Goal: Task Accomplishment & Management: Use online tool/utility

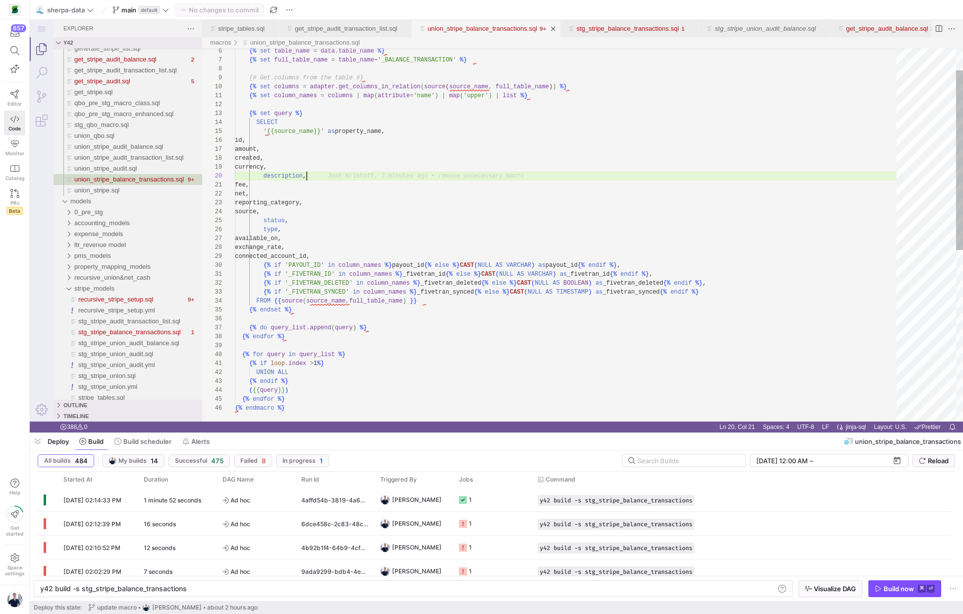
scroll to position [80, 72]
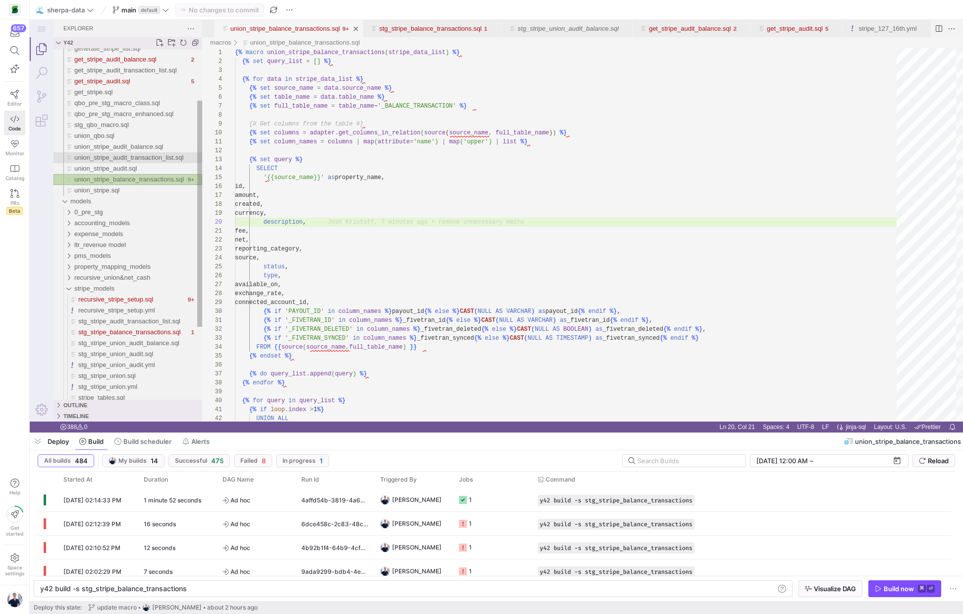
click at [141, 157] on span "union_stripe_audit_transaction_list.sql" at bounding box center [128, 157] width 109 height 7
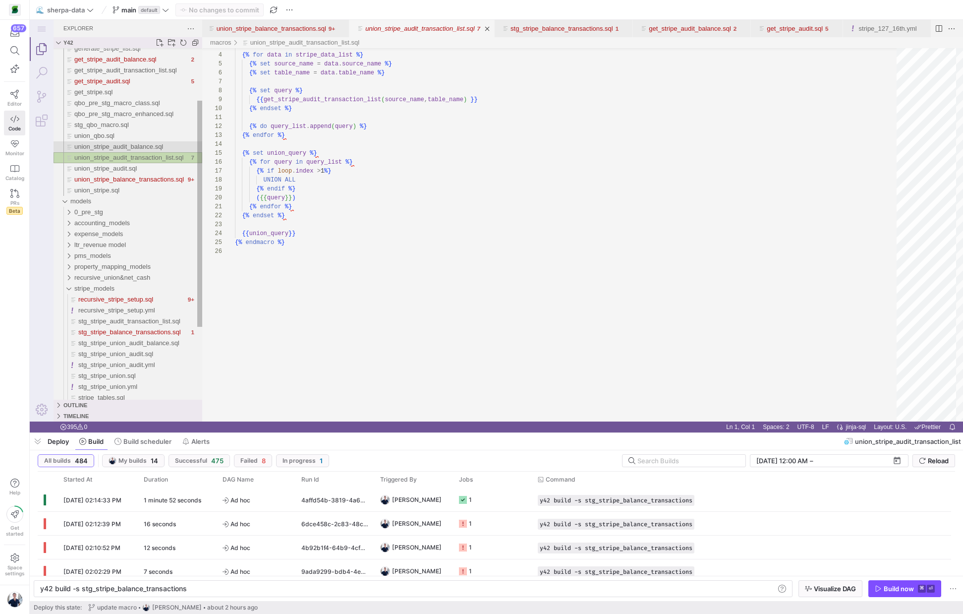
click at [137, 146] on span "union_stripe_audit_balance.sql" at bounding box center [118, 146] width 89 height 7
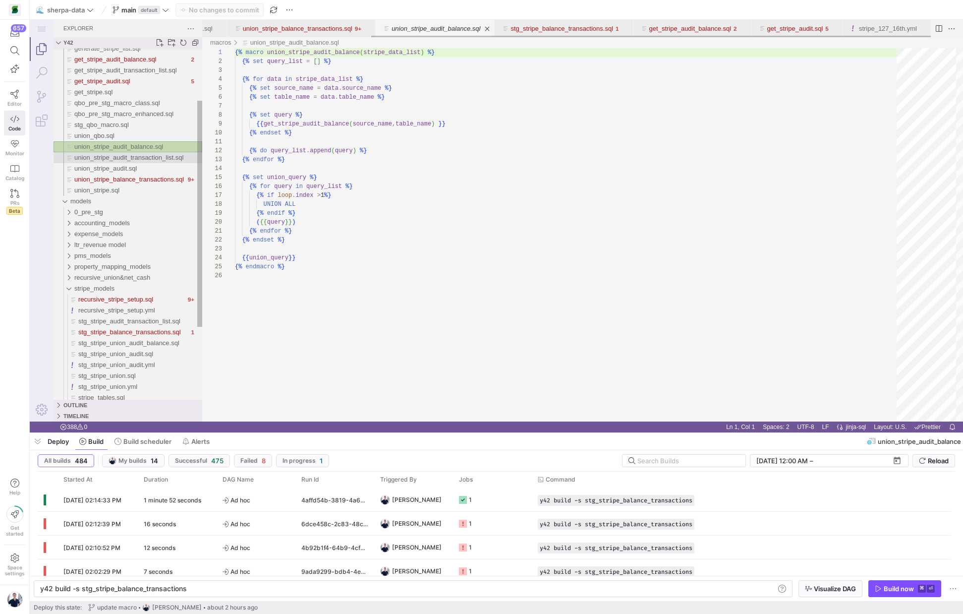
scroll to position [89, 0]
click at [117, 167] on span "union_stripe_audit.sql" at bounding box center [105, 168] width 62 height 7
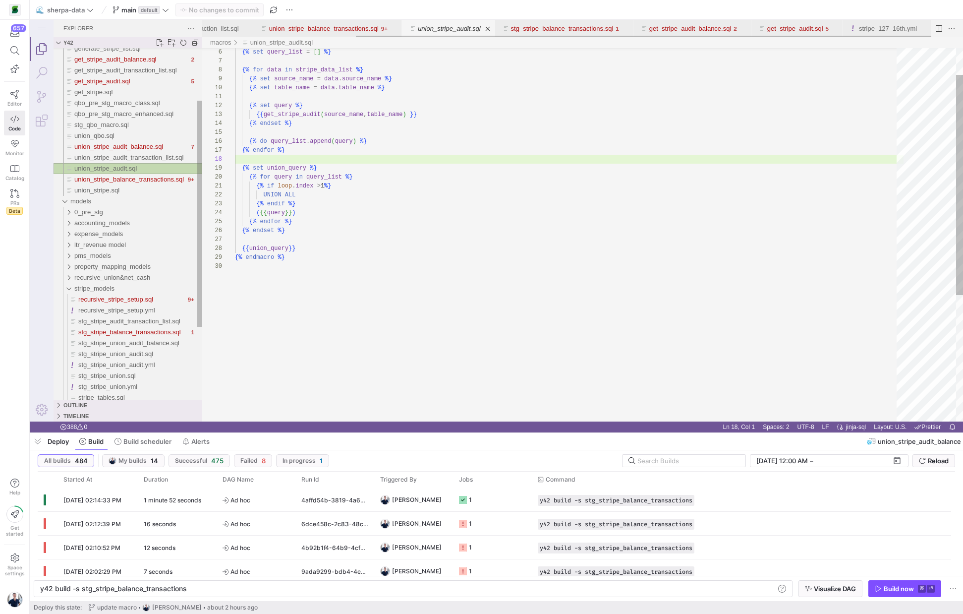
scroll to position [0, 194]
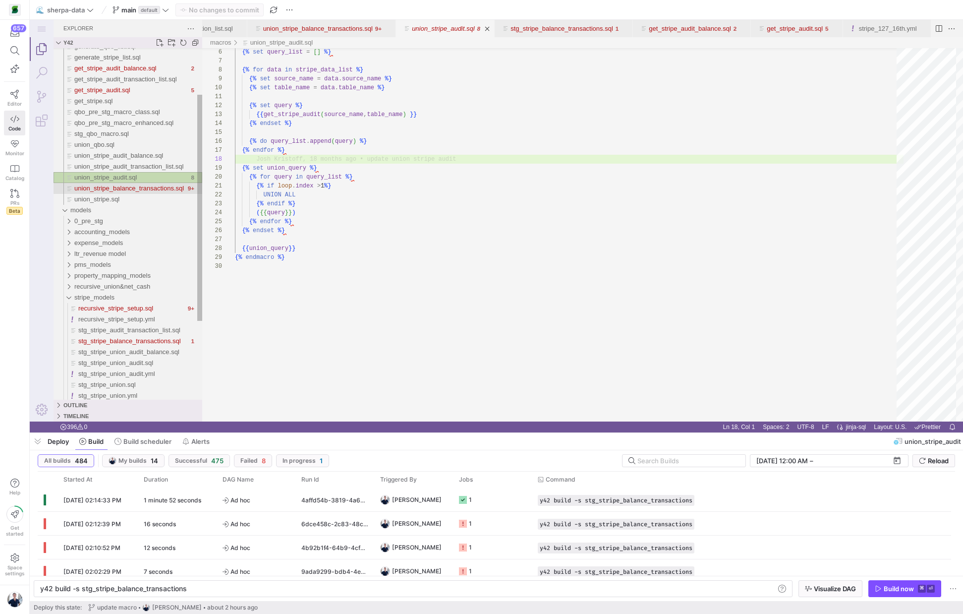
click at [116, 184] on div "union_stripe_balance_transactions.sql" at bounding box center [129, 188] width 111 height 11
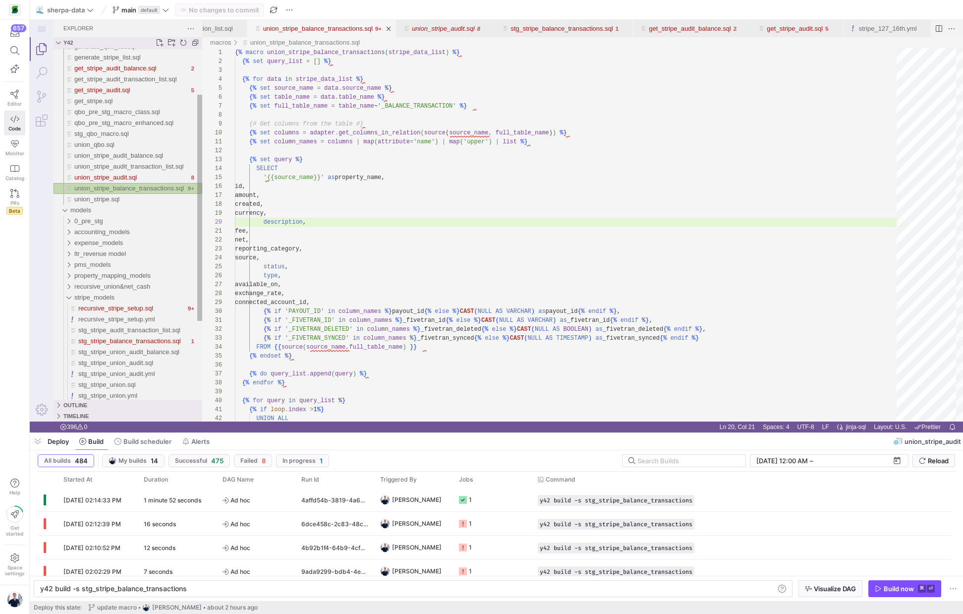
scroll to position [89, 72]
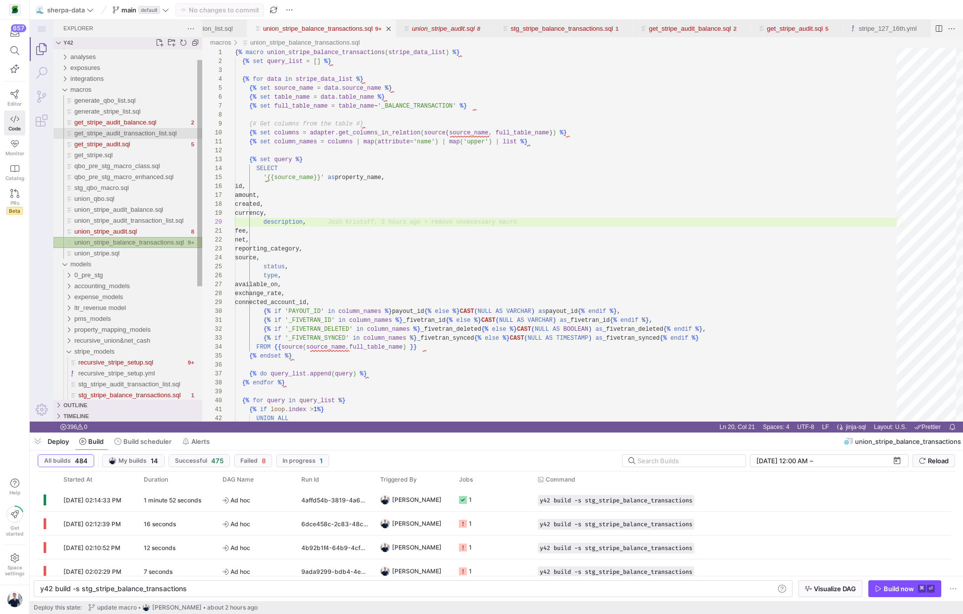
click at [121, 132] on span "get_stripe_audit_transaction_list.sql" at bounding box center [125, 132] width 103 height 7
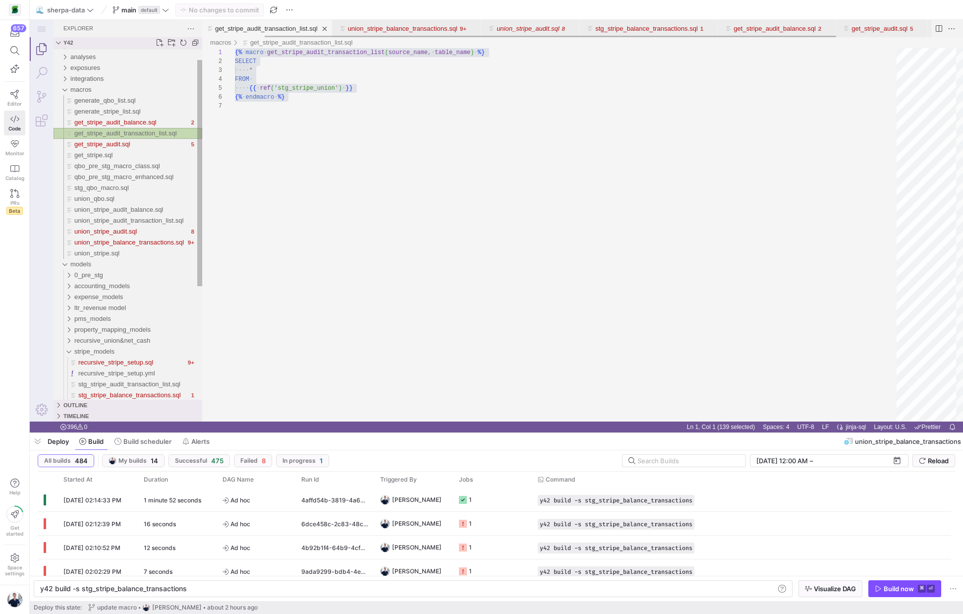
scroll to position [54, 0]
click at [121, 125] on span "get_stripe_audit_balance.sql" at bounding box center [115, 121] width 82 height 7
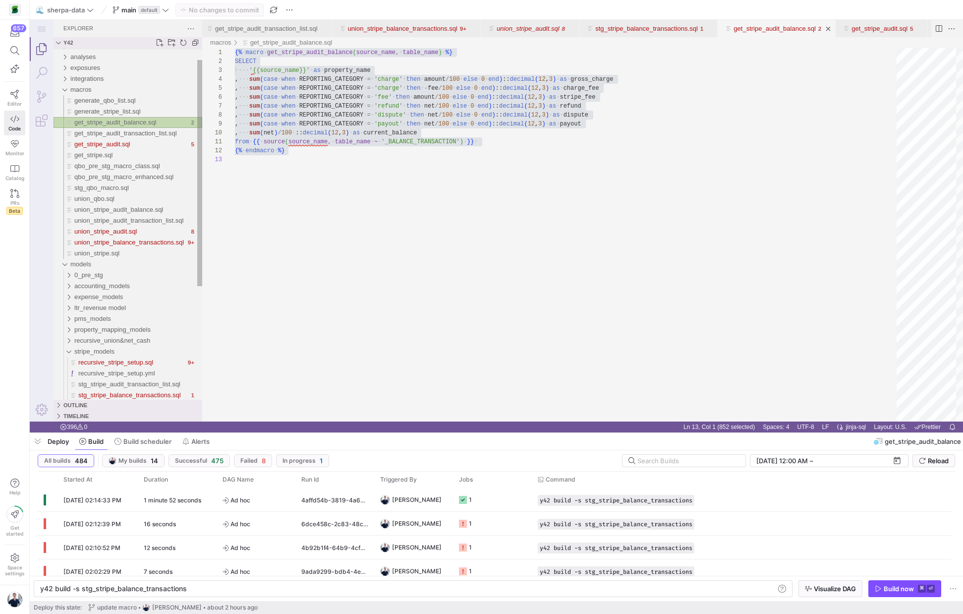
scroll to position [107, 0]
click at [117, 116] on div "alerts analyses exposures integrations macros generate_qbo_list.sql generate_st…" at bounding box center [128, 297] width 149 height 534
click at [115, 110] on span "generate_stripe_list.sql" at bounding box center [107, 111] width 66 height 7
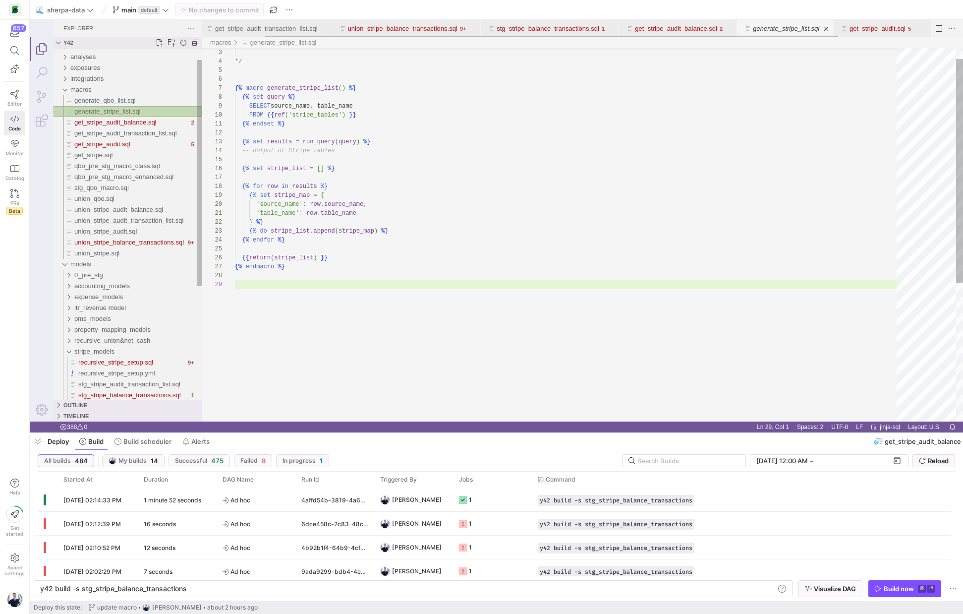
scroll to position [71, 0]
click at [109, 147] on span "get_stripe_audit.sql" at bounding box center [102, 143] width 56 height 7
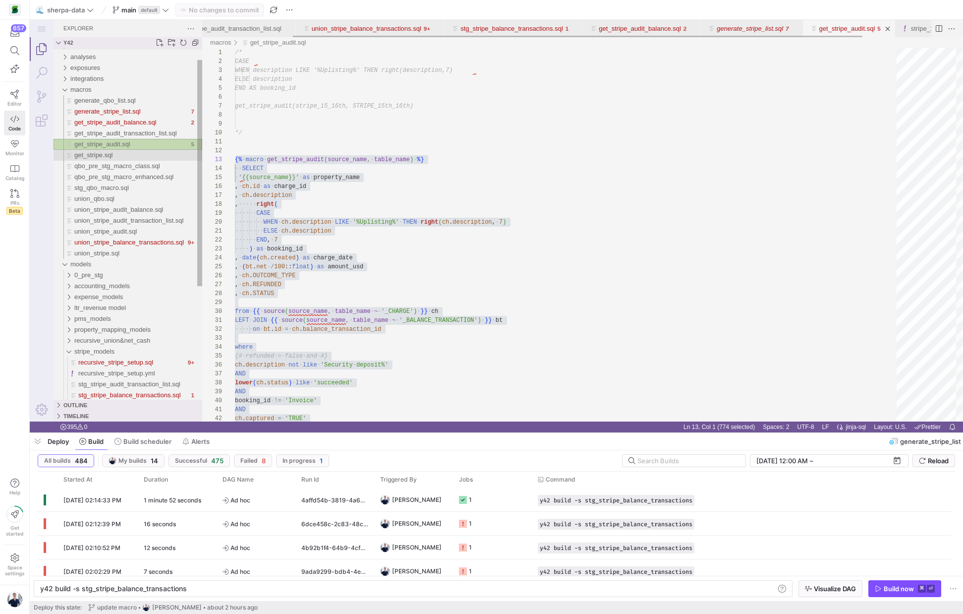
scroll to position [116, 0]
click at [103, 153] on span "get_stripe.sql" at bounding box center [93, 154] width 38 height 7
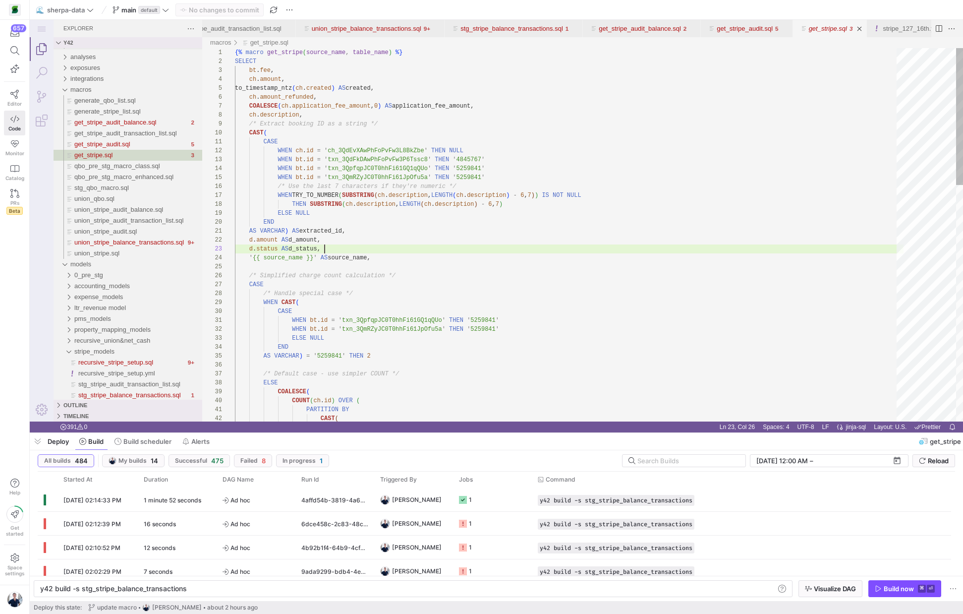
scroll to position [18, 90]
click at [353, 253] on div "{% macro get_stripe ( source_name , table_name ) %} SELECT bt . fee , ch . amou…" at bounding box center [569, 555] width 669 height 1015
type textarea "{% macro get_stripe(source_name, table_name) %} SELECT bt.fee, ch.amount, to_ti…"
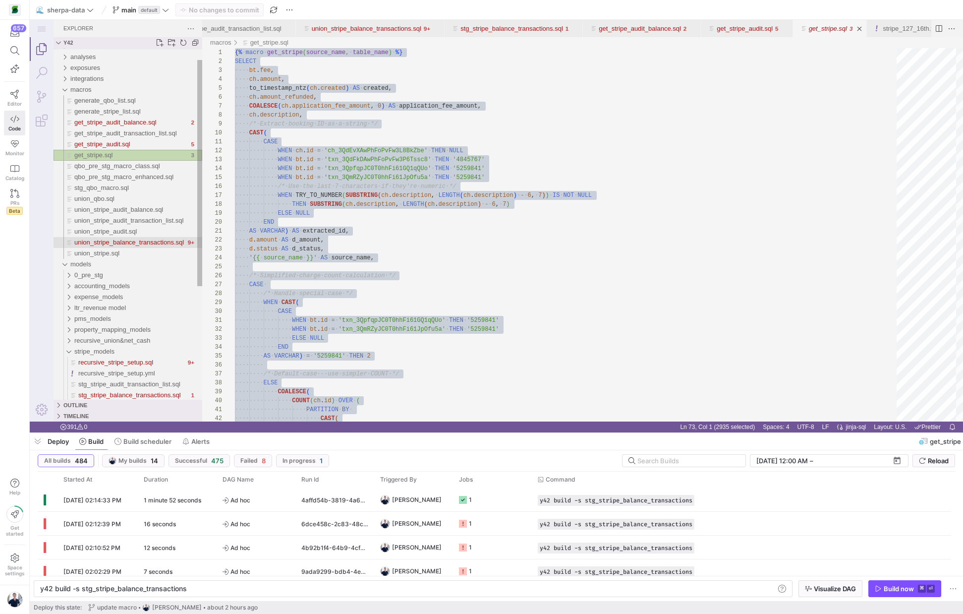
click at [146, 240] on span "union_stripe_balance_transactions.sql" at bounding box center [129, 241] width 110 height 7
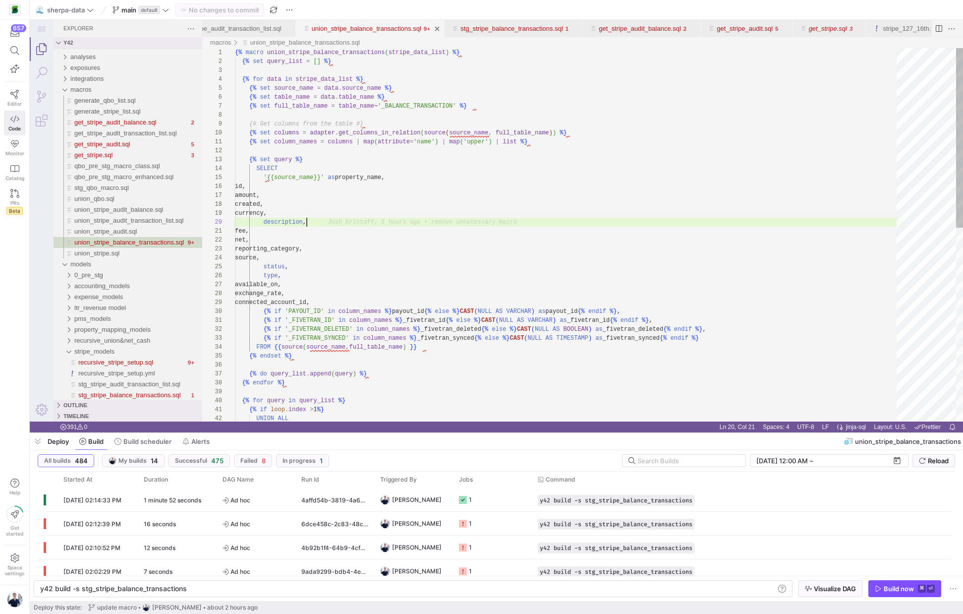
scroll to position [89, 0]
click at [425, 223] on div "{% macro union_stripe_balance_transactions ( stripe_data_list ) %} {% set query…" at bounding box center [569, 435] width 669 height 775
type textarea "{% macro union_stripe_balance_transactions(stripe_data_list) %} {% set query_li…"
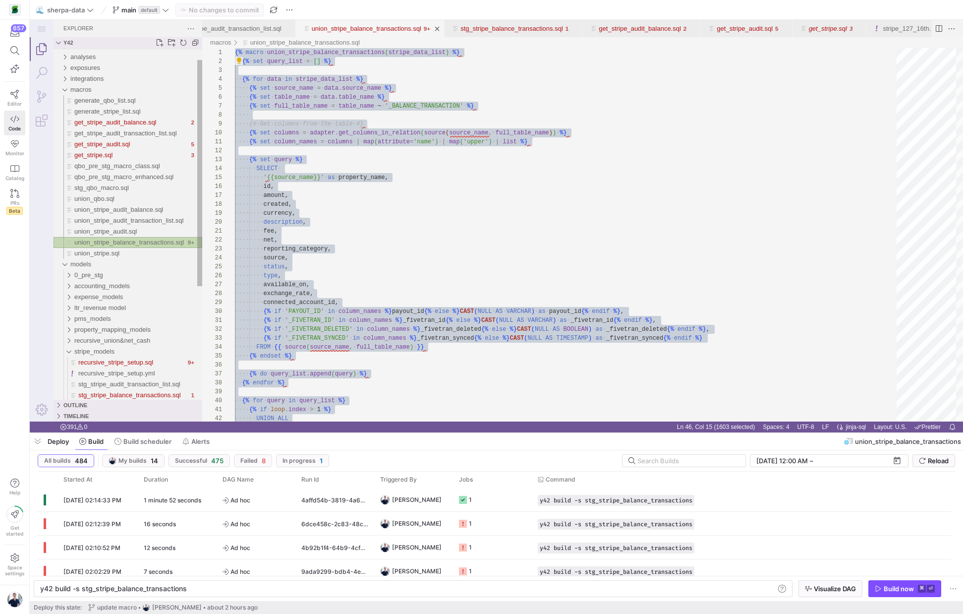
click at [117, 239] on span "union_stripe_balance_transactions.sql" at bounding box center [129, 241] width 110 height 7
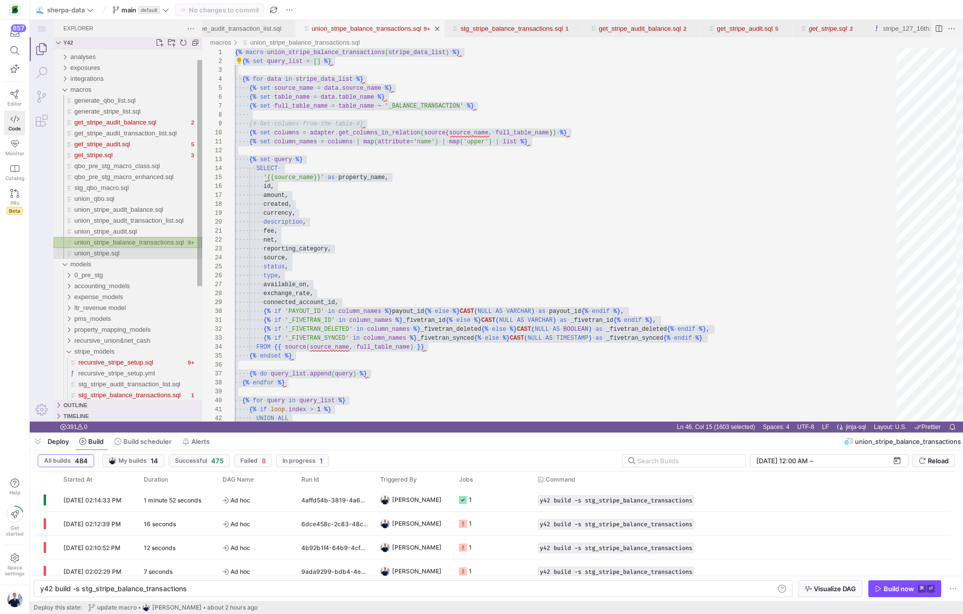
click at [101, 249] on span "union_stripe.sql" at bounding box center [96, 252] width 45 height 7
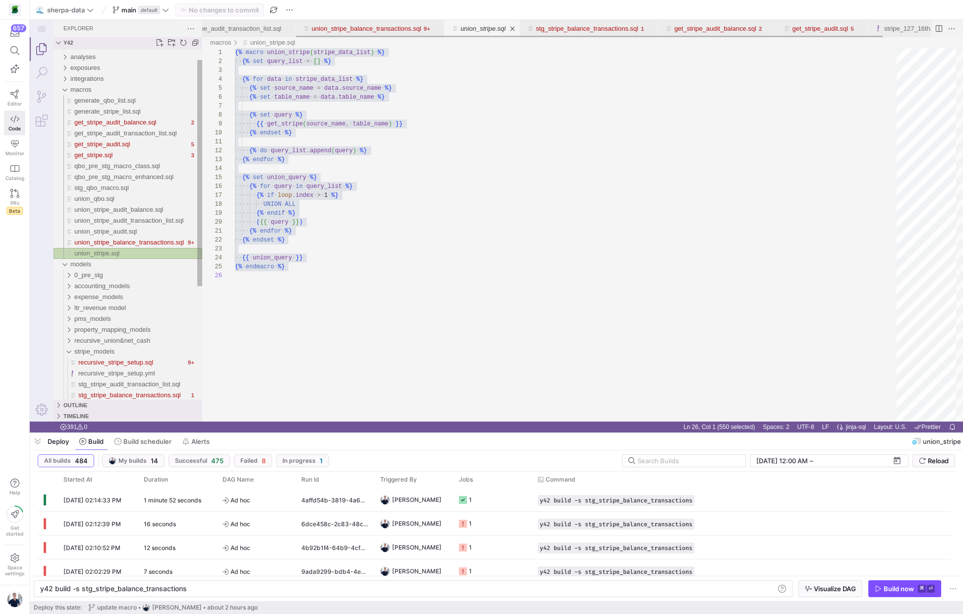
scroll to position [134, 0]
click at [109, 156] on span "get_stripe.sql" at bounding box center [93, 154] width 38 height 7
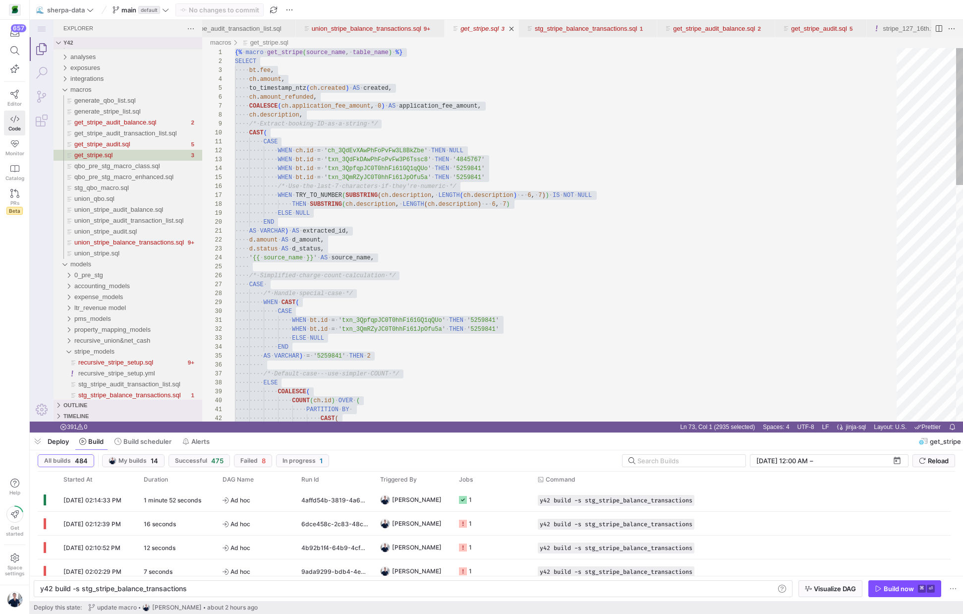
type textarea "AS VARCHAR) AS extracted_id, d.amount AS d_amount, d.status AS d_status, '{{ so…"
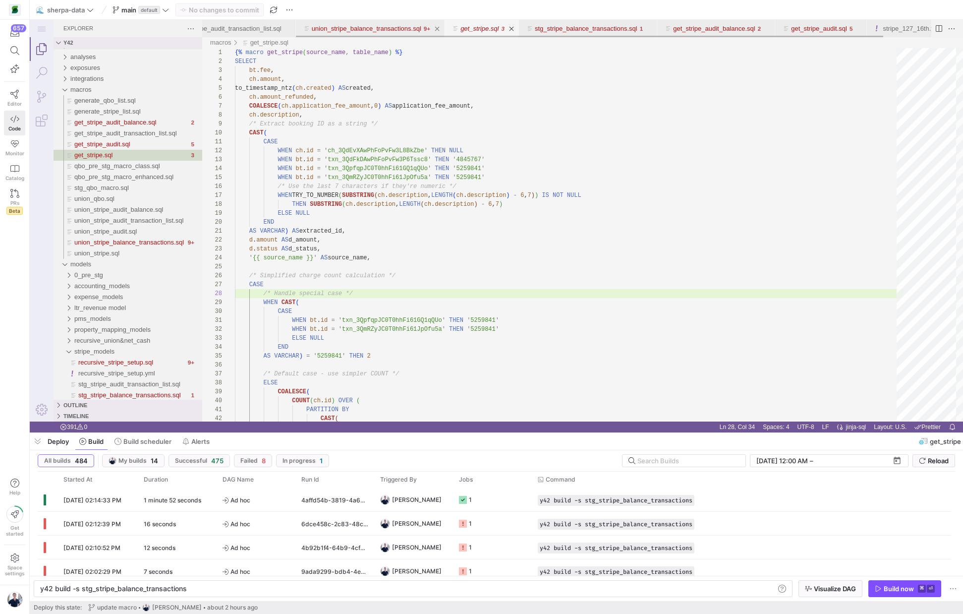
click at [360, 28] on link "union_stripe_balance_transactions.sql" at bounding box center [367, 28] width 110 height 7
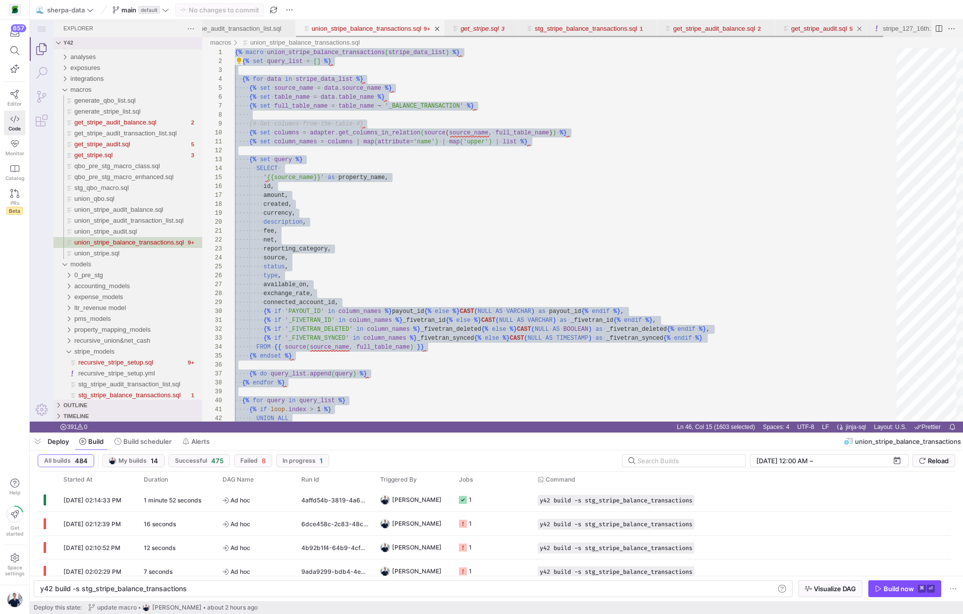
scroll to position [0, 176]
click at [922, 30] on link "Close (⌘W)" at bounding box center [924, 29] width 10 height 10
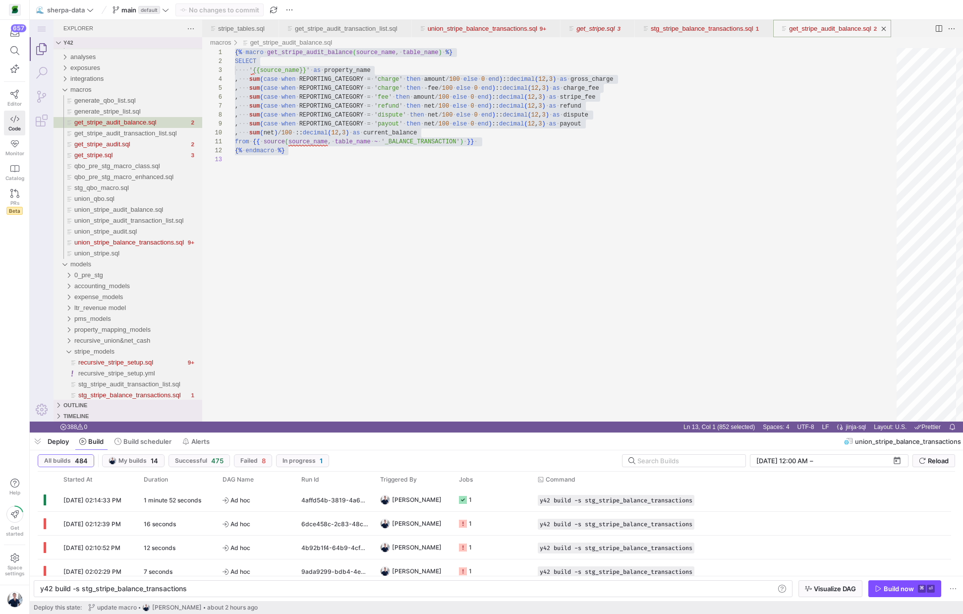
click at [891, 30] on ul "Tab actions" at bounding box center [884, 29] width 14 height 10
click at [889, 28] on link "Close (⌘W)" at bounding box center [884, 29] width 10 height 10
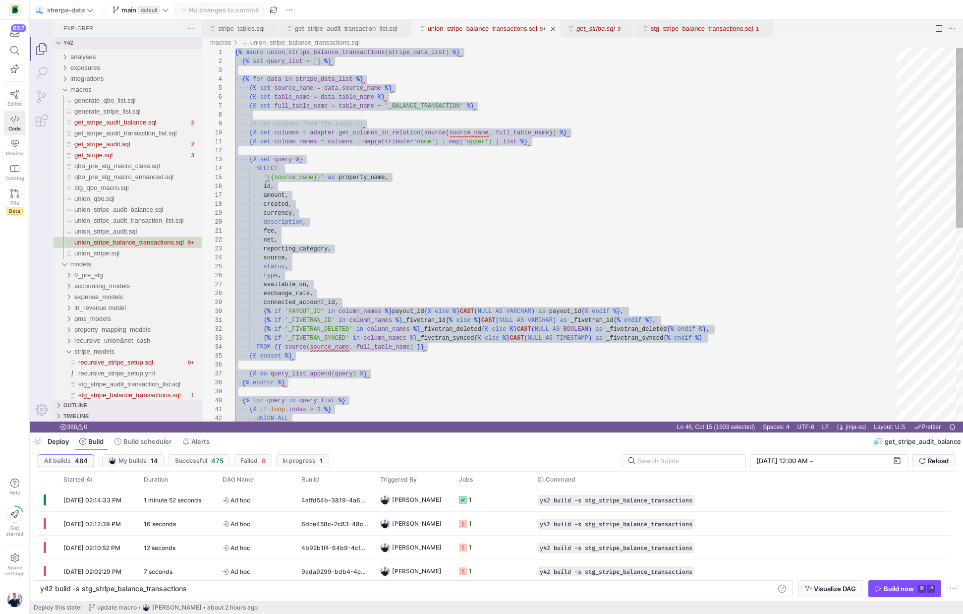
scroll to position [0, 50]
click at [771, 27] on link "Close (⌘W)" at bounding box center [766, 29] width 10 height 10
click at [632, 28] on link "Close (⌘W)" at bounding box center [627, 29] width 10 height 10
click at [361, 24] on div "get_stripe_audit_transaction_list.sql" at bounding box center [346, 28] width 103 height 17
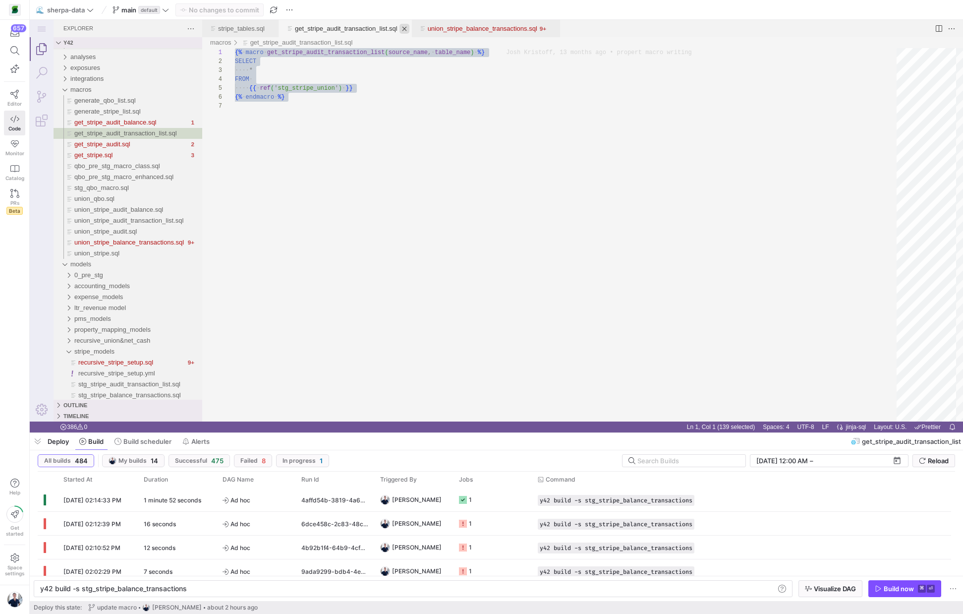
click at [409, 28] on link "Close (⌘W)" at bounding box center [404, 29] width 10 height 10
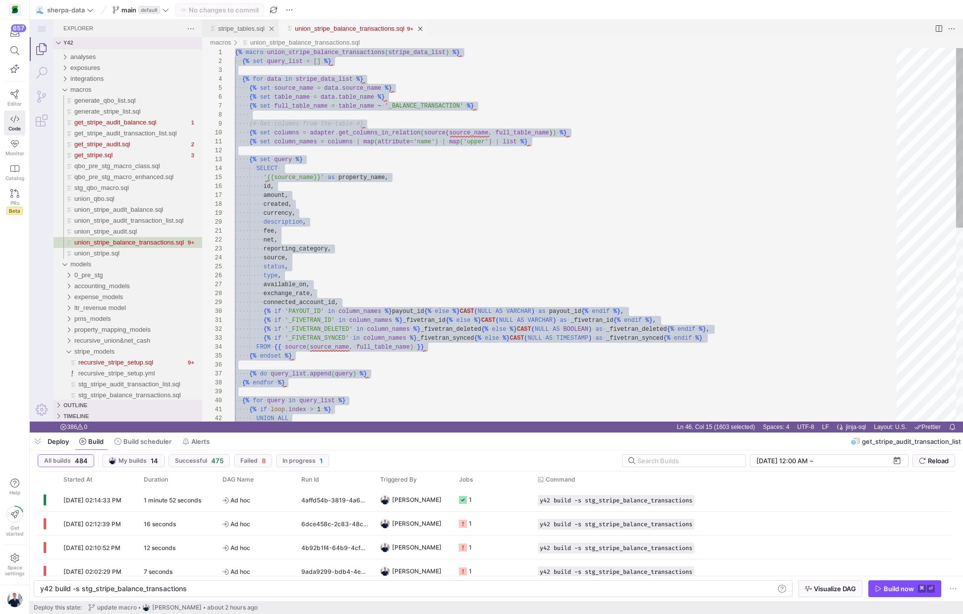
scroll to position [0, 50]
click at [230, 26] on link "stripe_tables.sql" at bounding box center [241, 28] width 47 height 7
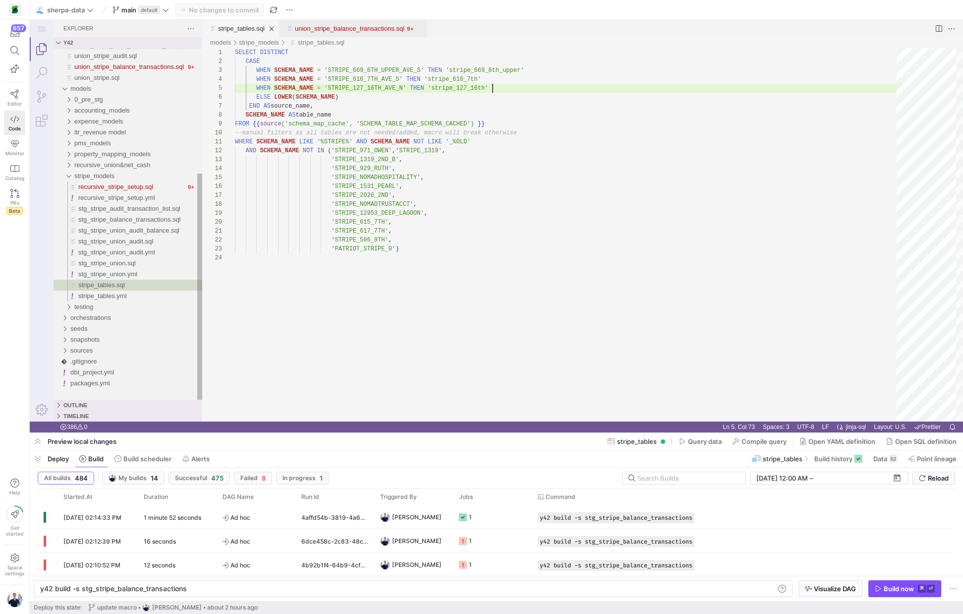
scroll to position [36, 258]
click at [272, 31] on link "Close (⌘W)" at bounding box center [272, 29] width 10 height 10
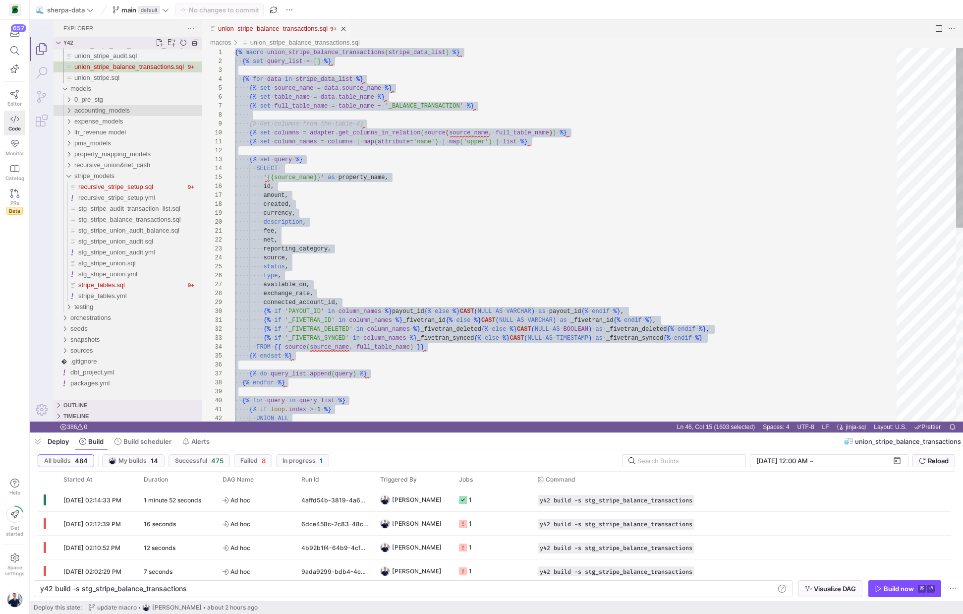
scroll to position [0, 50]
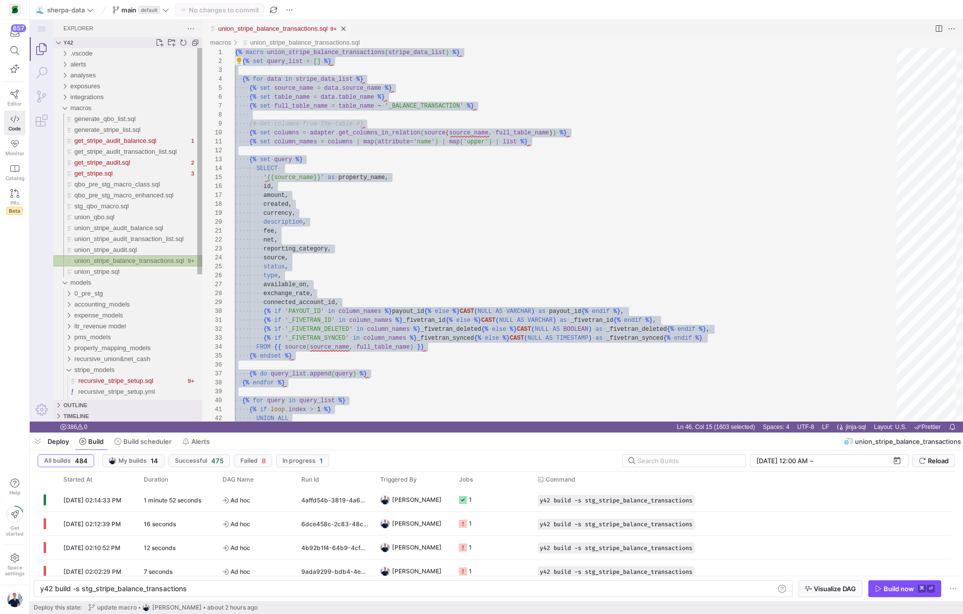
click at [126, 264] on div "union_stripe_balance_transactions.sql" at bounding box center [129, 260] width 111 height 11
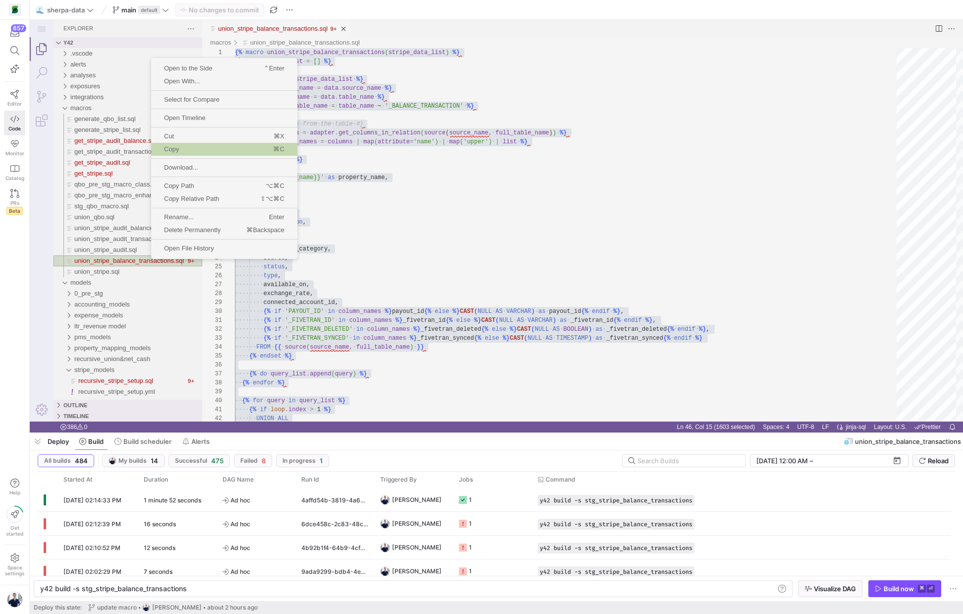
click at [214, 146] on span "Copy" at bounding box center [182, 149] width 63 height 6
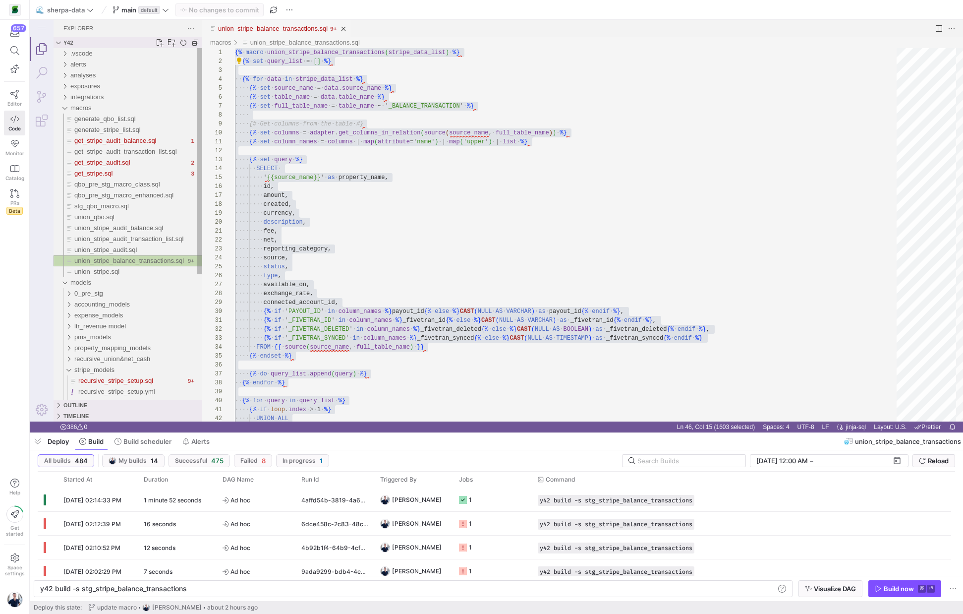
click at [143, 261] on span "union_stripe_balance_transactions.sql" at bounding box center [129, 260] width 110 height 7
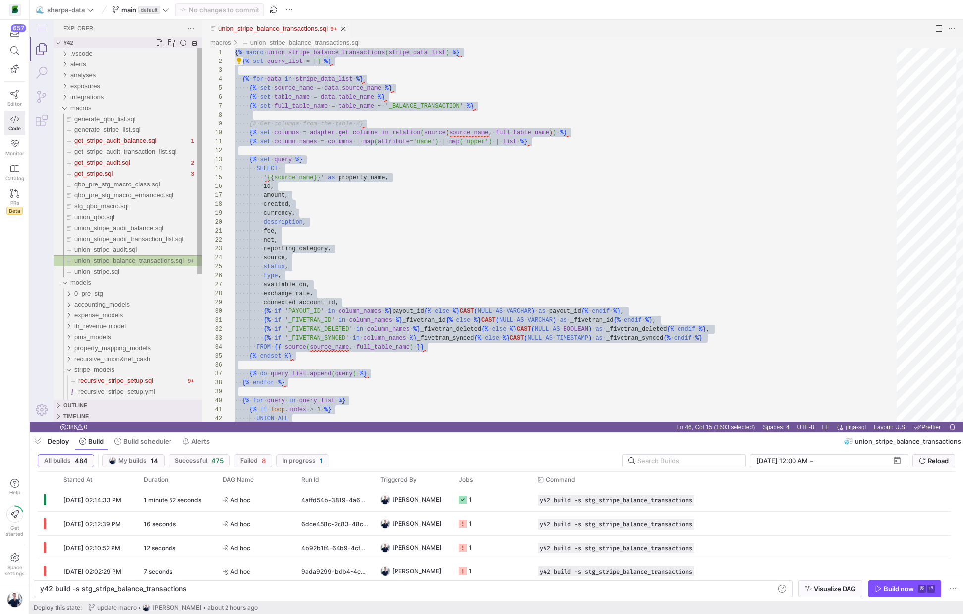
click at [143, 261] on span "union_stripe_balance_transactions.sql" at bounding box center [129, 260] width 110 height 7
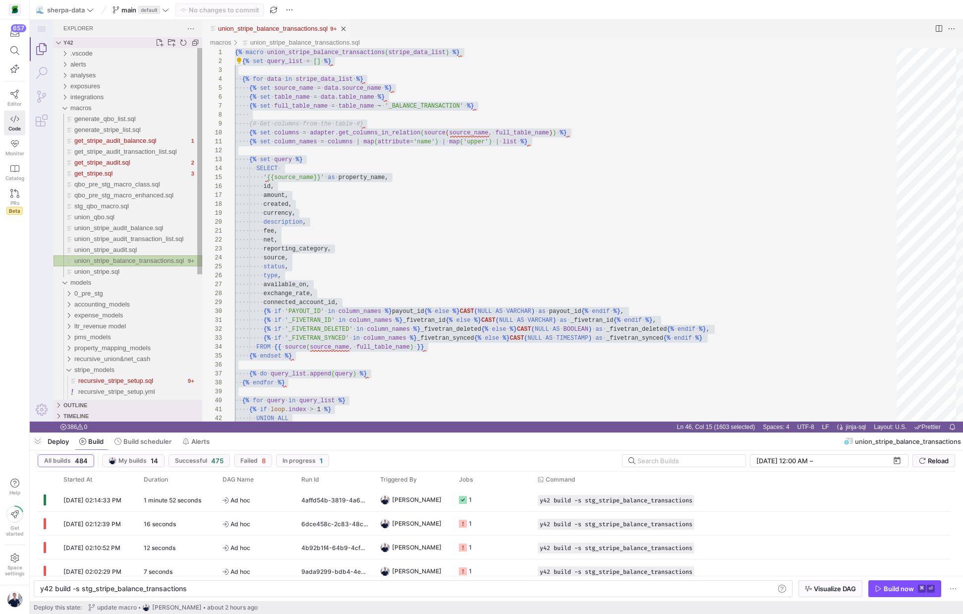
click at [143, 261] on span "union_stripe_balance_transactions.sql" at bounding box center [129, 260] width 110 height 7
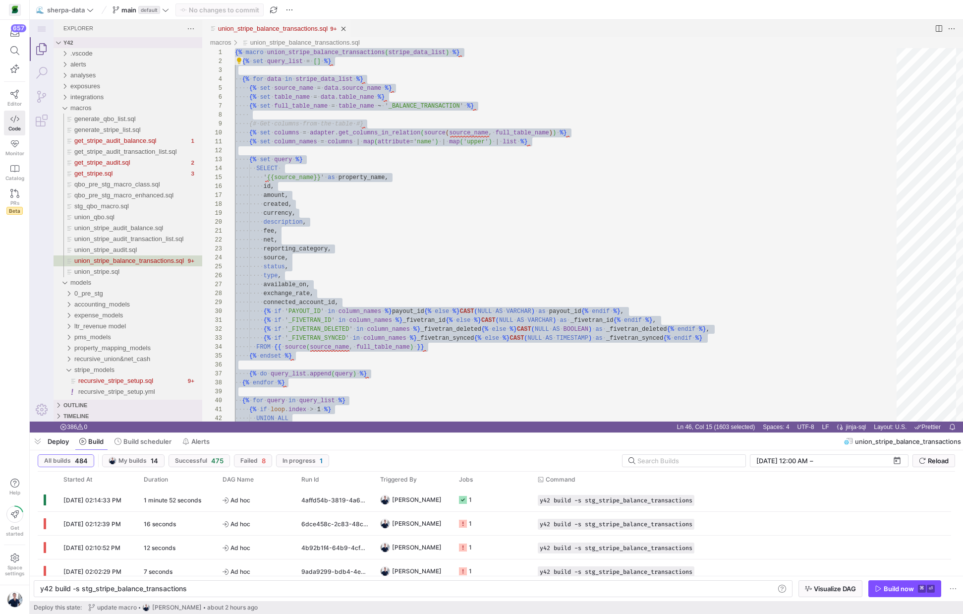
click at [283, 29] on link "union_stripe_balance_transactions.sql" at bounding box center [273, 28] width 110 height 7
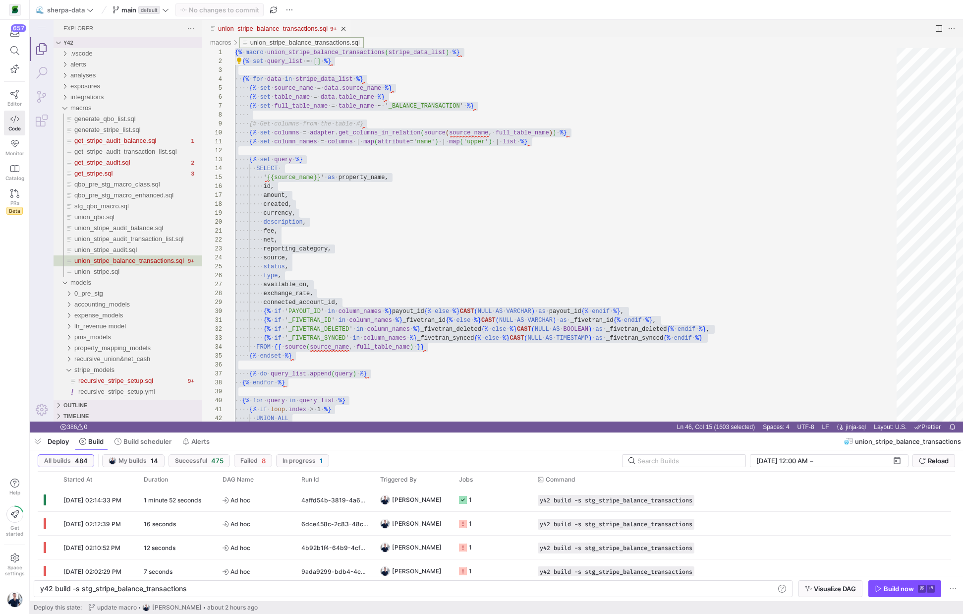
drag, startPoint x: 252, startPoint y: 42, endPoint x: 310, endPoint y: 47, distance: 57.7
click at [311, 46] on link "union_stripe_balance_transactions.sql" at bounding box center [305, 42] width 110 height 7
click at [301, 41] on link "union_stripe_balance_transactions.sql" at bounding box center [305, 42] width 110 height 7
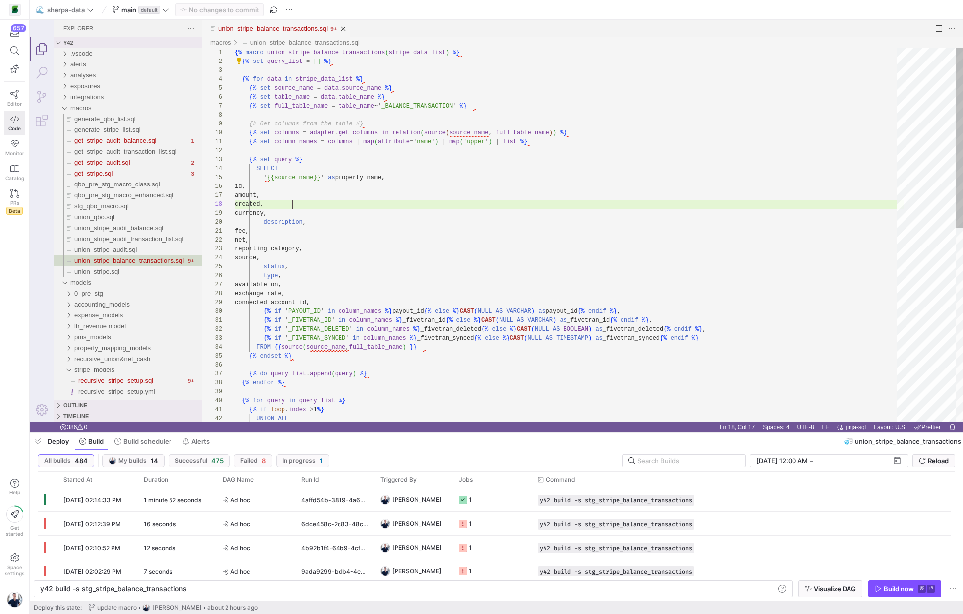
scroll to position [62, 57]
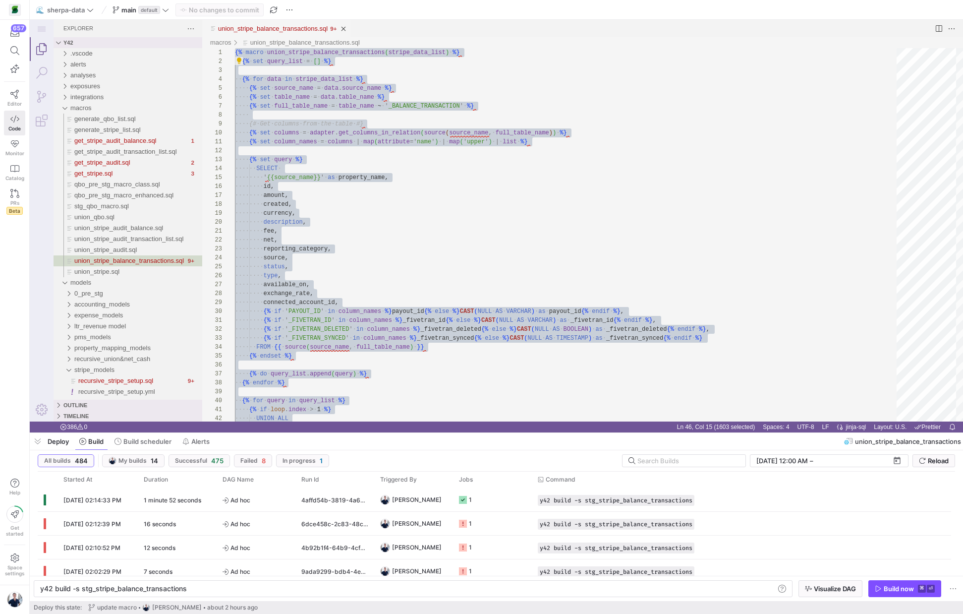
paste textarea "union_stripe_balance_transactions.sql"
type textarea "{% if loop.index > 1 %} UNION ALL {% endif %} ({{ query }}) {% endfor %} {% end…"
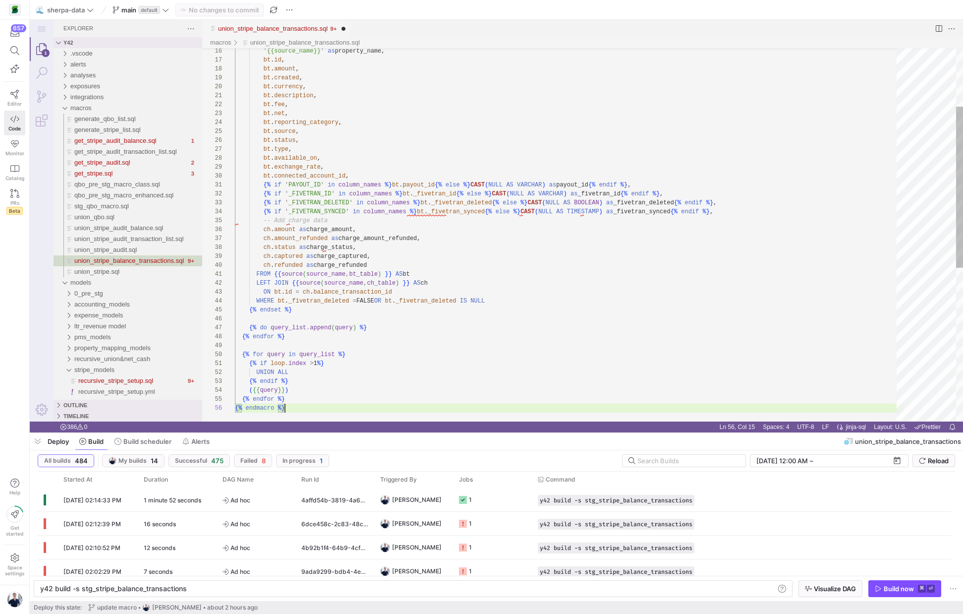
scroll to position [45, 50]
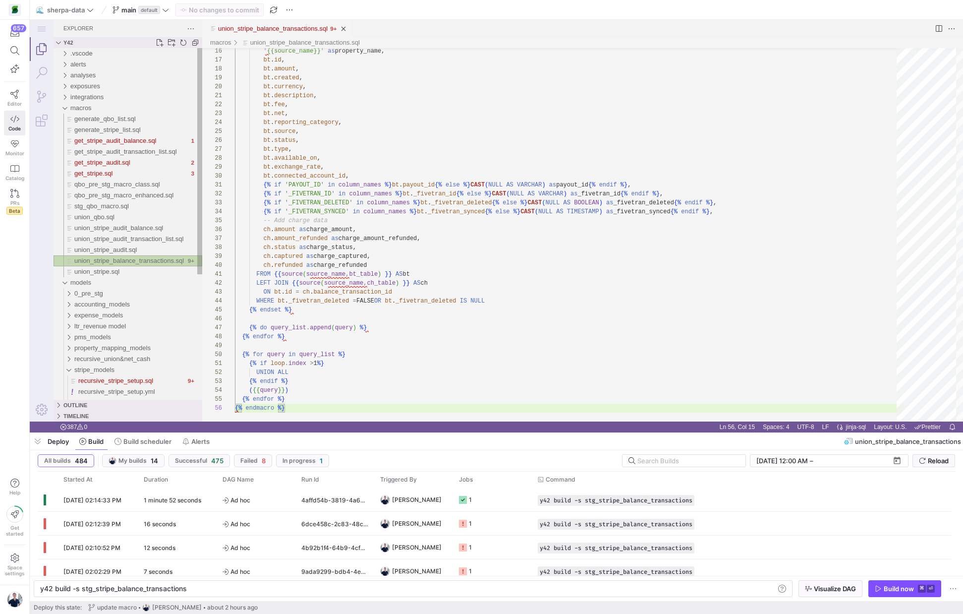
click at [140, 257] on span "union_stripe_balance_transactions.sql" at bounding box center [129, 260] width 110 height 7
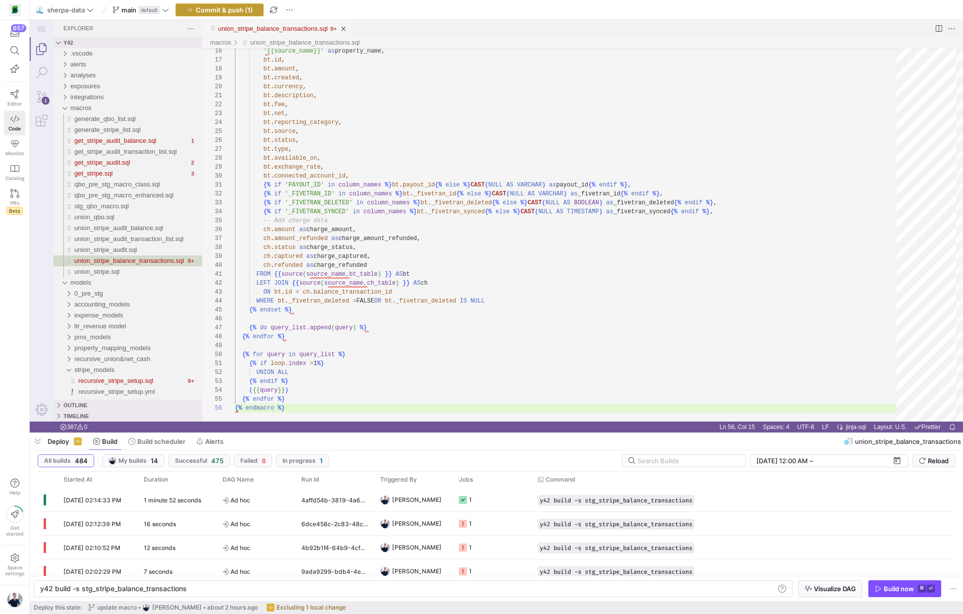
click at [222, 9] on span "Commit & push (1)" at bounding box center [224, 10] width 57 height 8
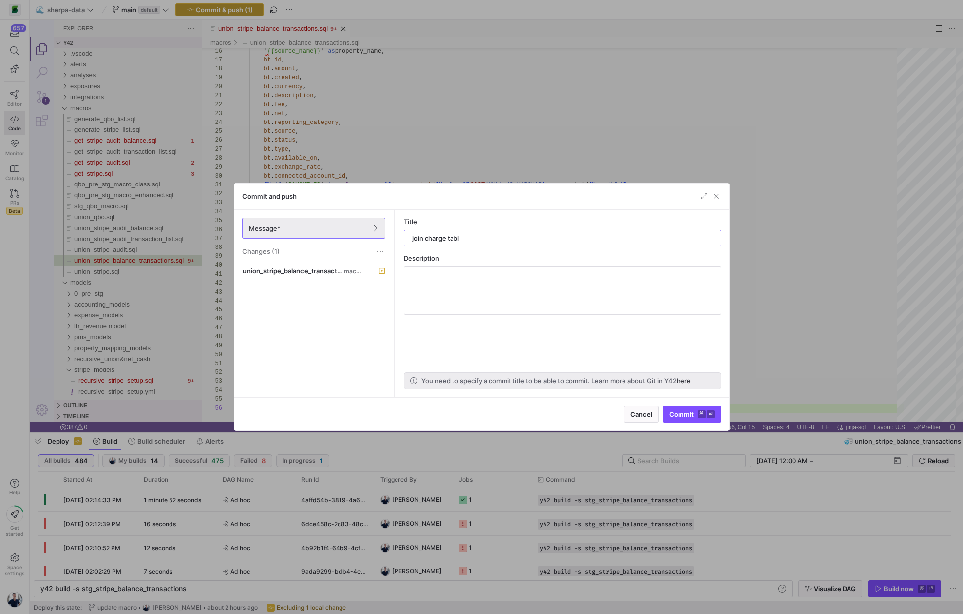
type input "join charge table"
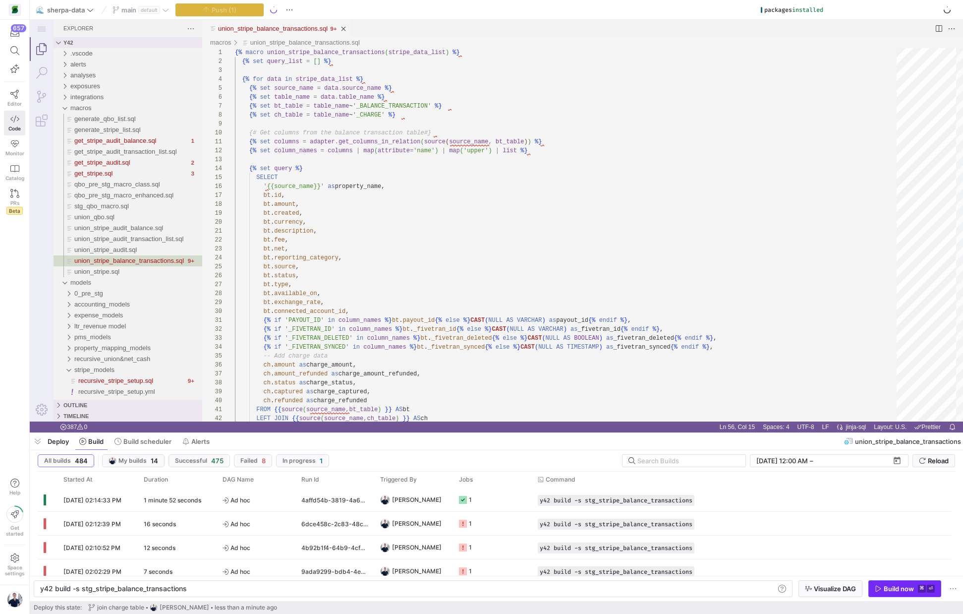
click at [895, 596] on button "Build now ⌘ ⏎" at bounding box center [904, 588] width 73 height 17
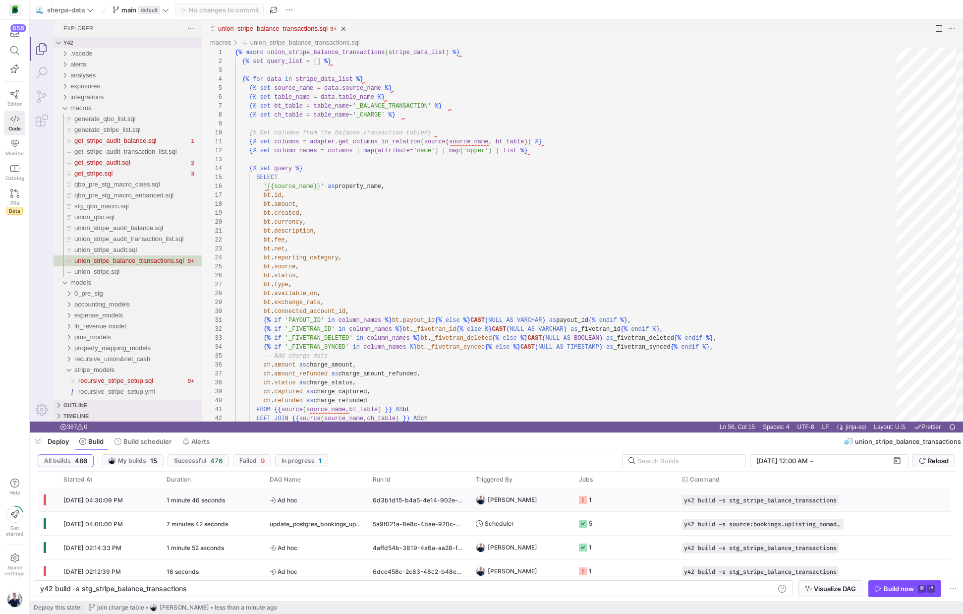
click at [583, 499] on g "Press SPACE to select this row." at bounding box center [583, 500] width 8 height 8
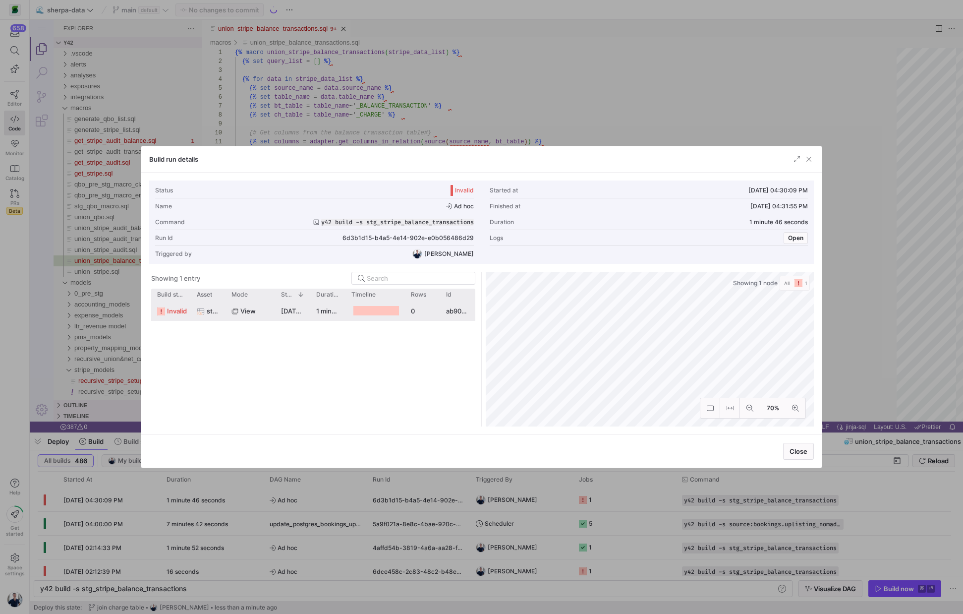
click at [299, 312] on span "[DATE] 04:30:13 PM" at bounding box center [311, 311] width 61 height 8
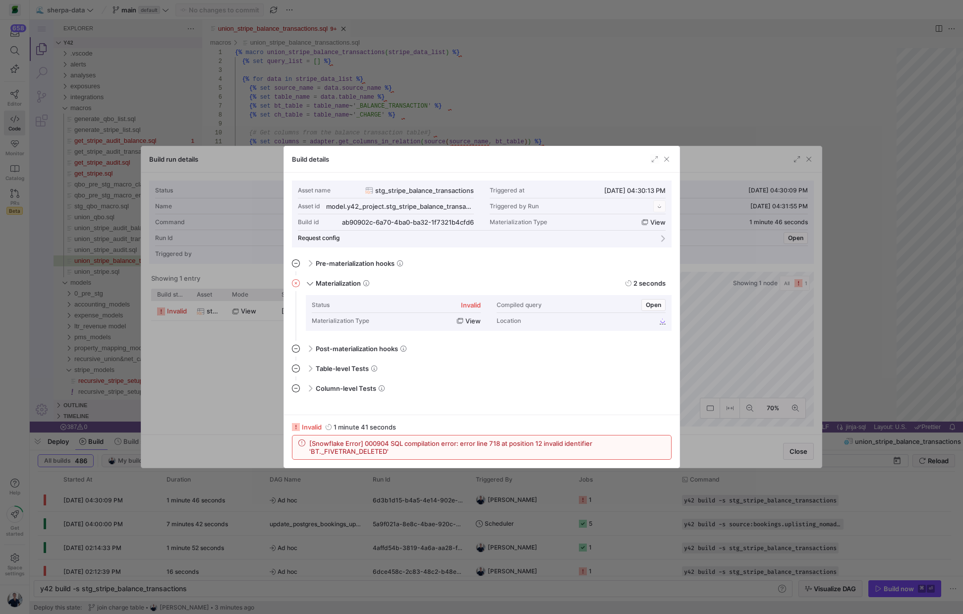
scroll to position [89, 0]
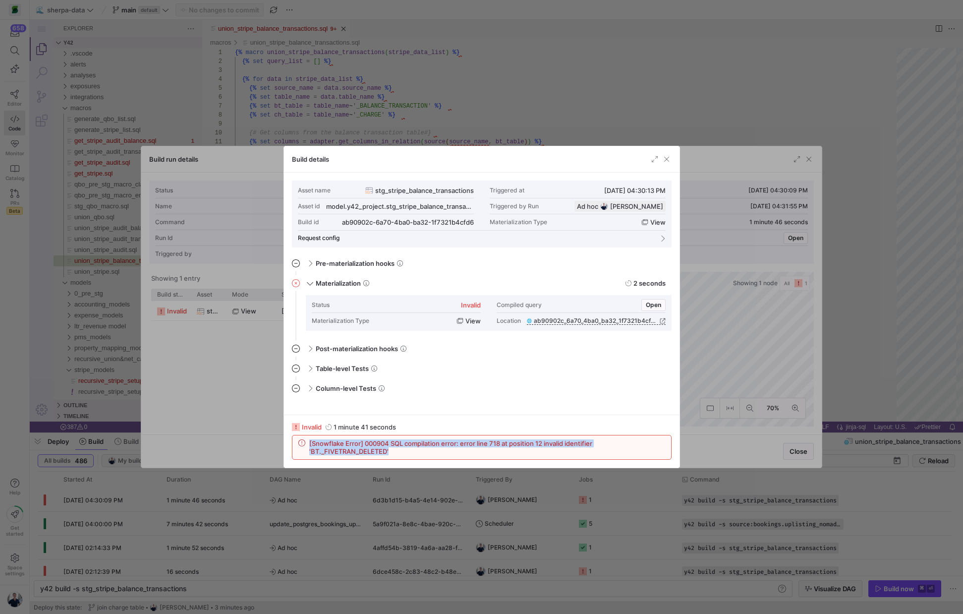
drag, startPoint x: 439, startPoint y: 453, endPoint x: 300, endPoint y: 446, distance: 139.0
click at [300, 446] on div "[Snowflake Error] 000904 SQL compilation error: error line 718 at position 12 i…" at bounding box center [481, 447] width 367 height 16
copy span "[Snowflake Error] 000904 SQL compilation error: error line 718 at position 12 i…"
click at [795, 451] on div at bounding box center [481, 307] width 963 height 614
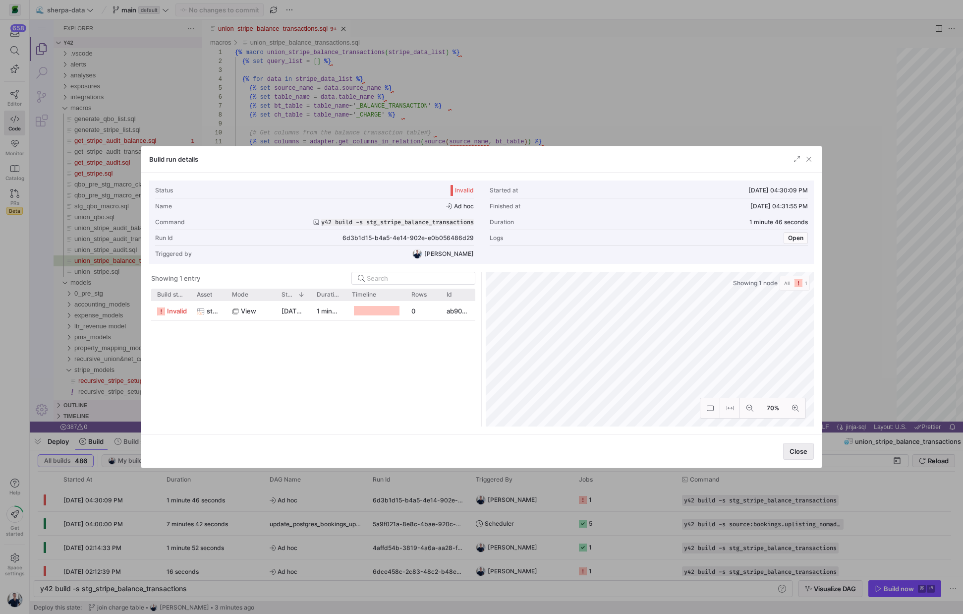
click at [795, 449] on span "Close" at bounding box center [798, 451] width 18 height 8
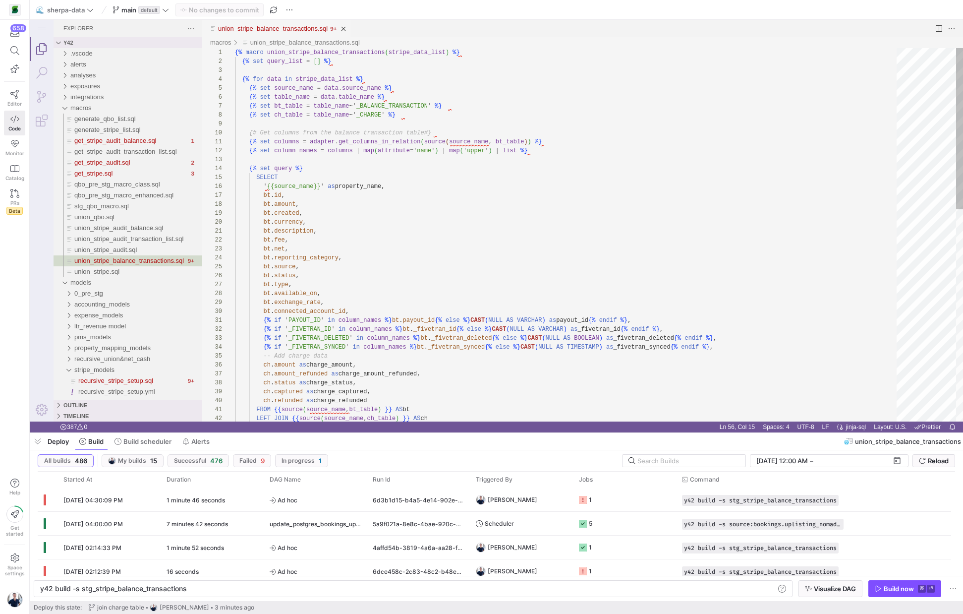
click at [653, 262] on div "LEFT JOIN {{ source ( source_name , ch_table ) }} AS ch FROM {{ source ( source…" at bounding box center [569, 480] width 669 height 864
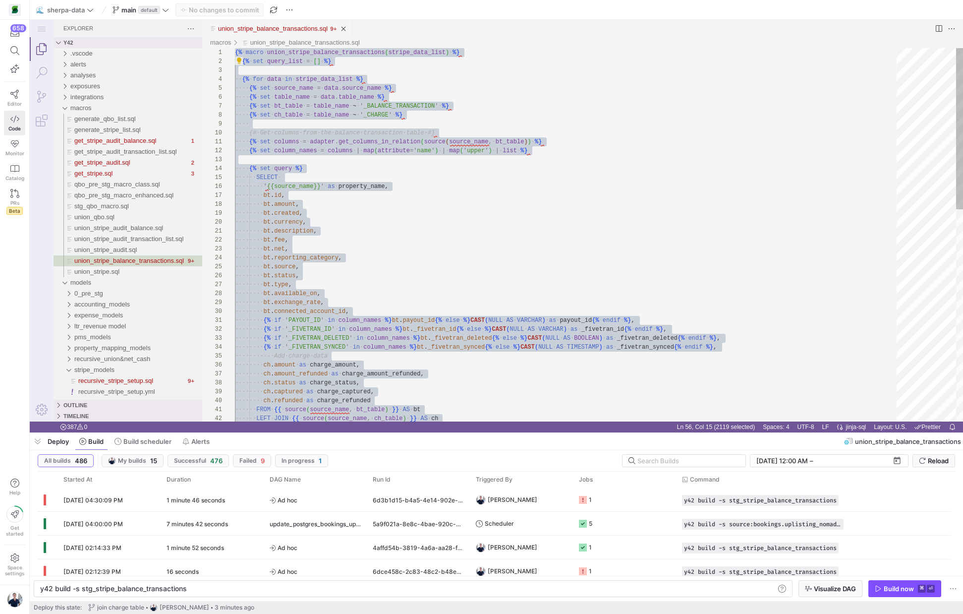
scroll to position [0, 50]
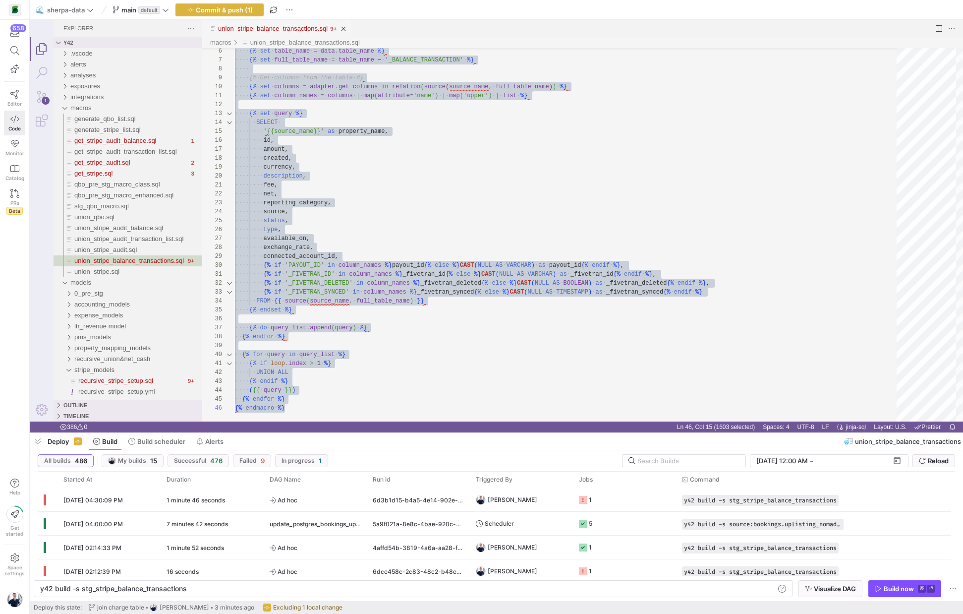
paste textarea "{% for query in query_list %}"
type textarea "{% for query in query_list %} {% if loop.index > 1 %} UNION ALL {% endif %} ({{…"
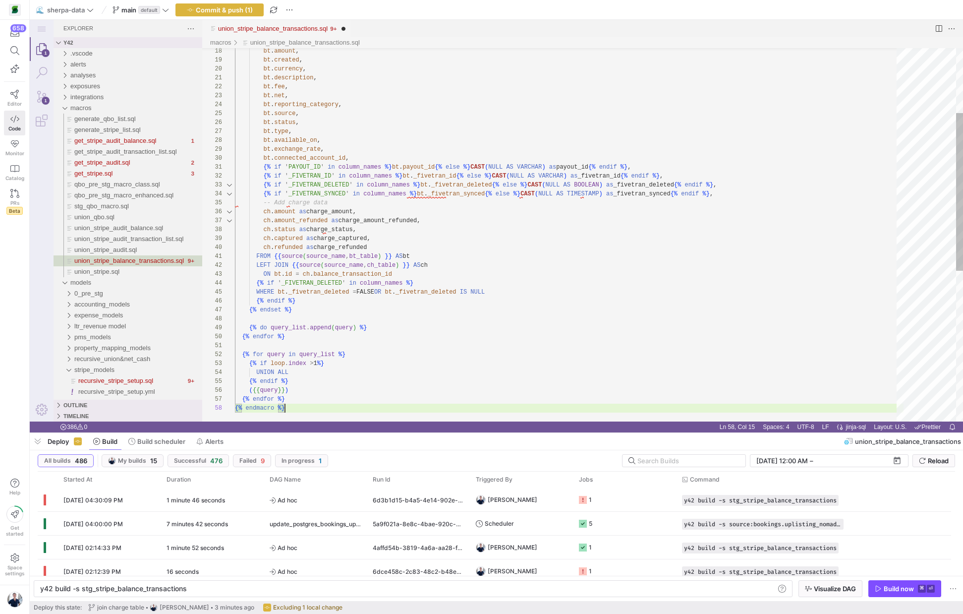
scroll to position [62, 50]
click at [219, 14] on span "button" at bounding box center [219, 10] width 87 height 12
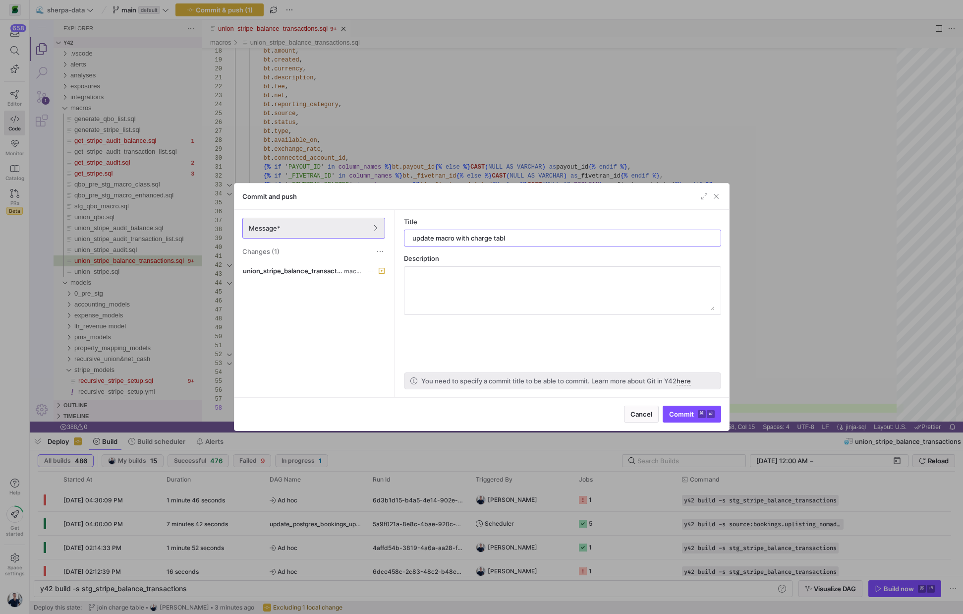
type input "update macro with charge table"
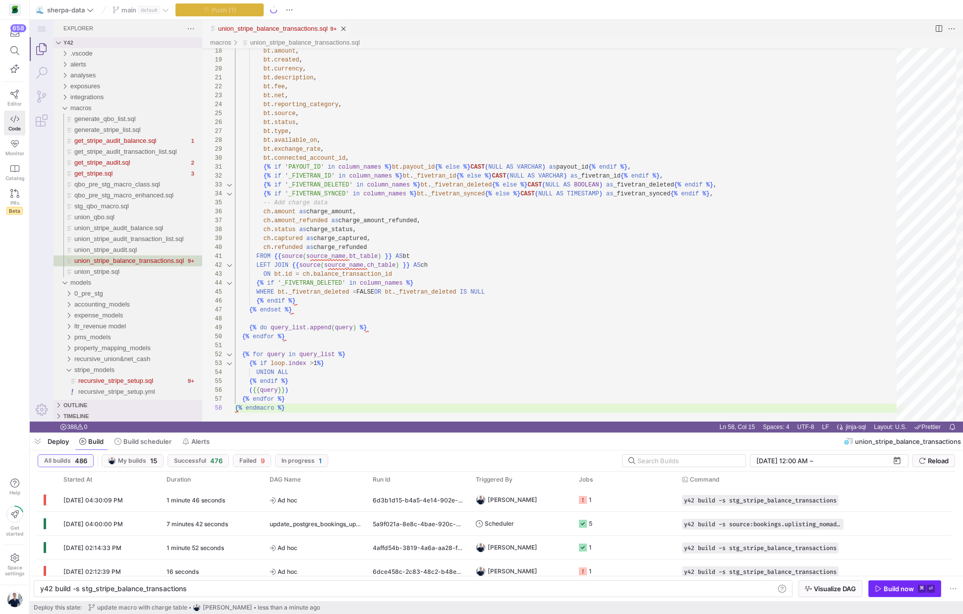
click at [899, 588] on div "Build now" at bounding box center [899, 588] width 30 height 8
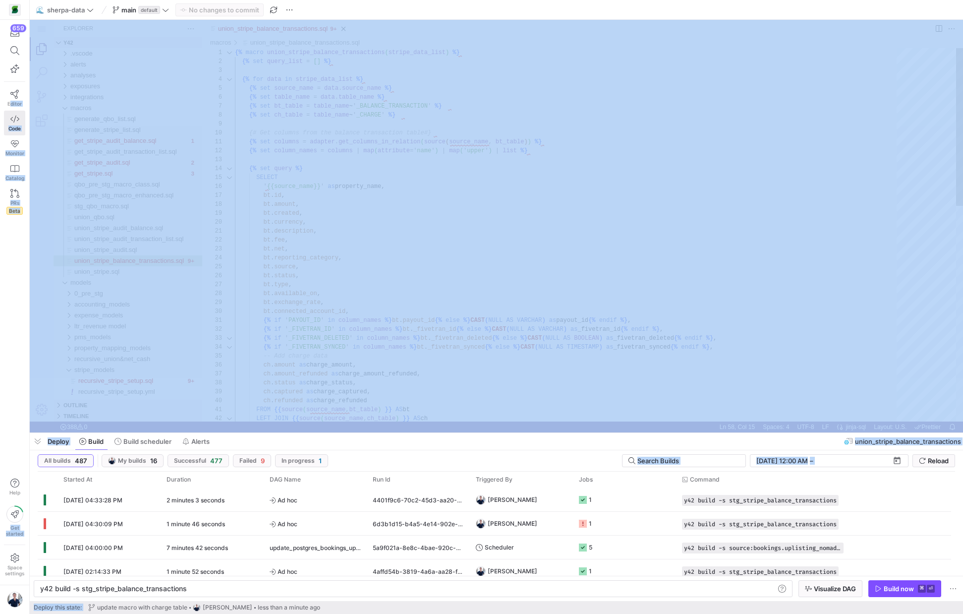
copy body "Loremi Dolo Sitamet Consect ADi Elit Sedd Eiu tempori Utlab etdolore 🌊 magnaa-e…"
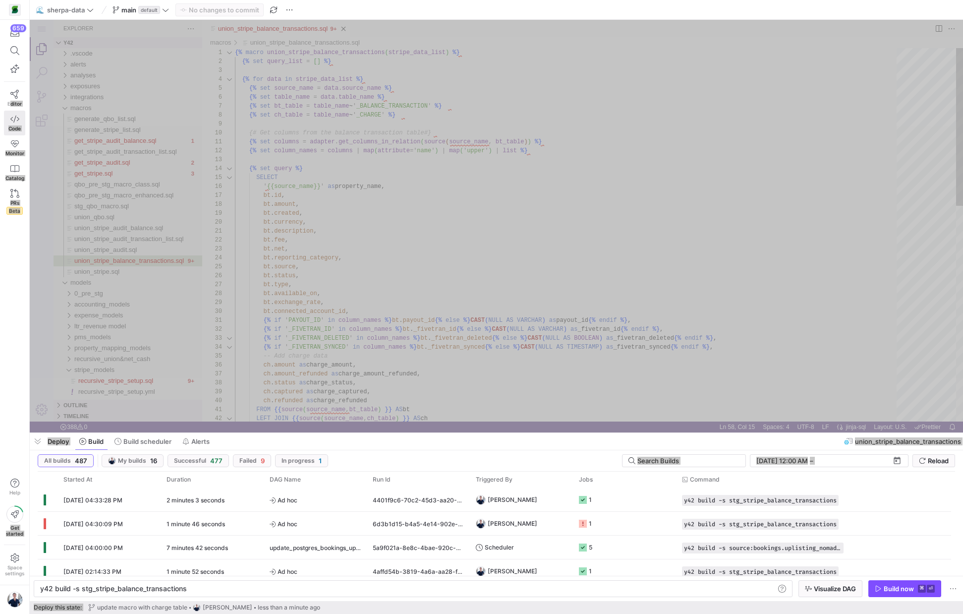
click at [460, 299] on div "LEFT JOIN {{ source ( source_name , ch_table ) }} AS ch FROM {{ source ( source…" at bounding box center [569, 489] width 669 height 882
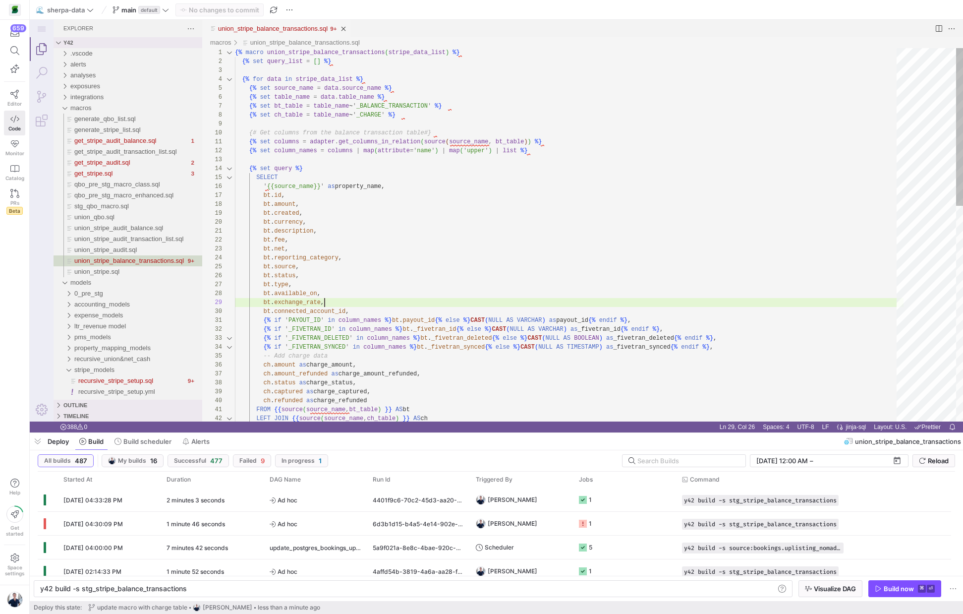
scroll to position [71, 90]
click at [460, 299] on div "LEFT JOIN {{ source ( source_name , ch_table ) }} AS ch FROM {{ source ( source…" at bounding box center [569, 489] width 669 height 882
type textarea "{% macro union_stripe_balance_transactions(stripe_data_list) %} {% set query_li…"
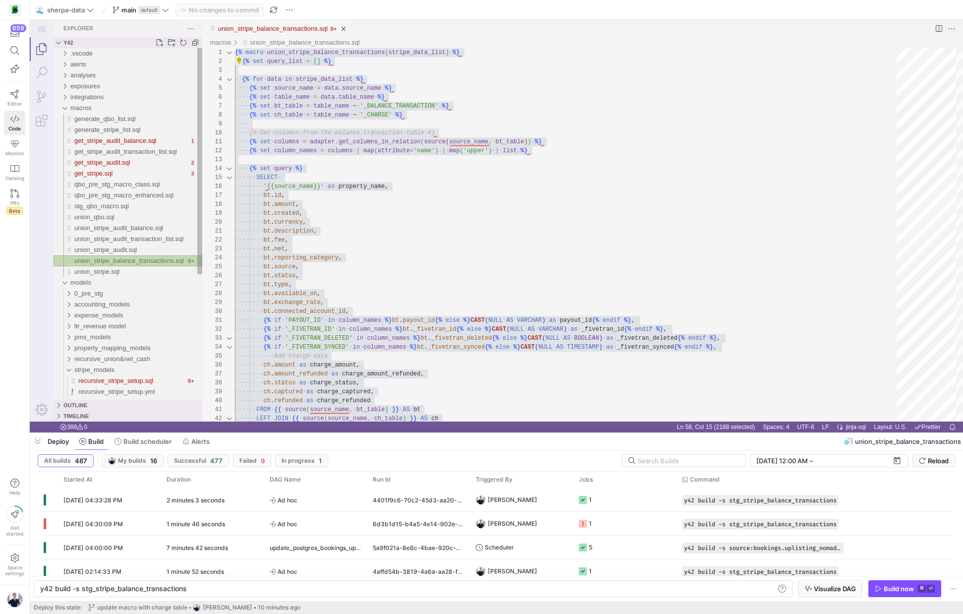
click at [101, 262] on span "union_stripe_balance_transactions.sql" at bounding box center [129, 260] width 110 height 7
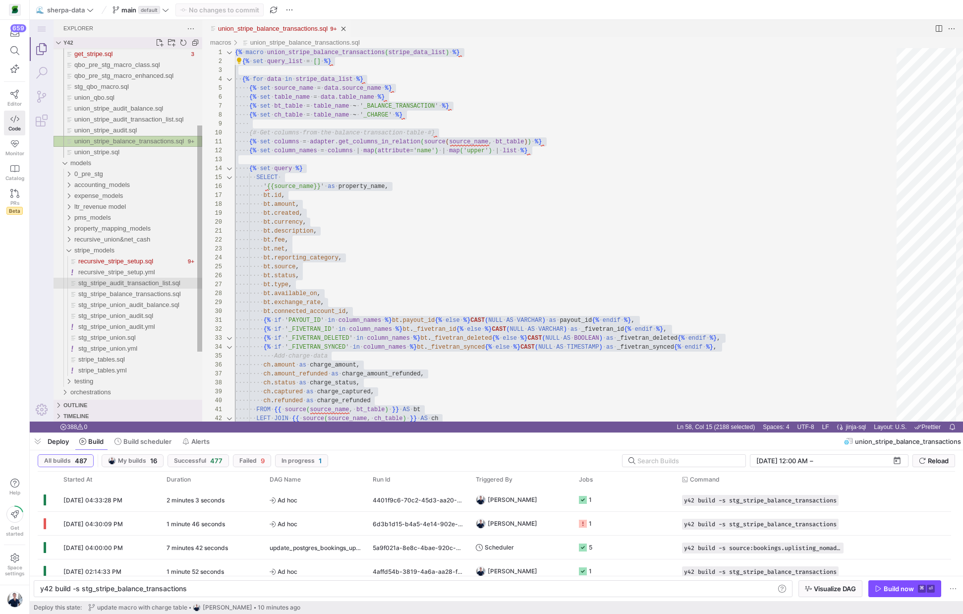
click at [113, 285] on span "stg_stripe_audit_transaction_list.sql" at bounding box center [129, 282] width 102 height 7
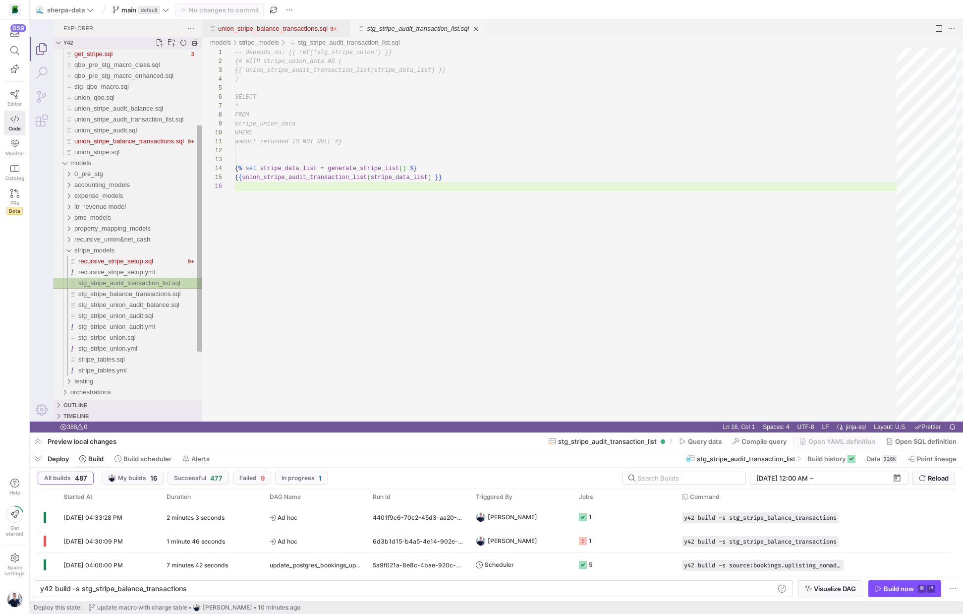
scroll to position [45, 0]
click at [127, 296] on span "stg_stripe_balance_transactions.sql" at bounding box center [129, 293] width 103 height 7
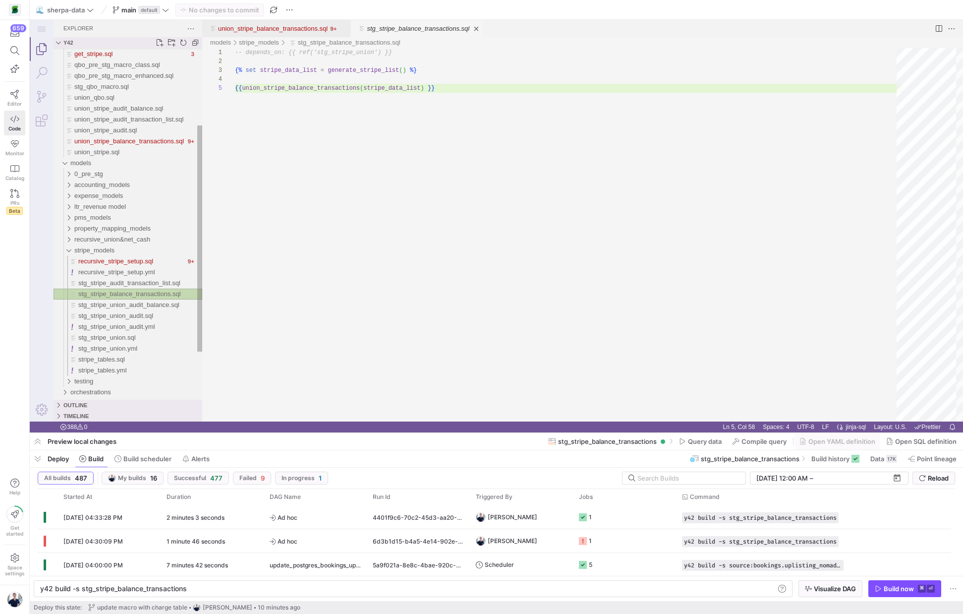
scroll to position [36, 204]
